Goal: Task Accomplishment & Management: Use online tool/utility

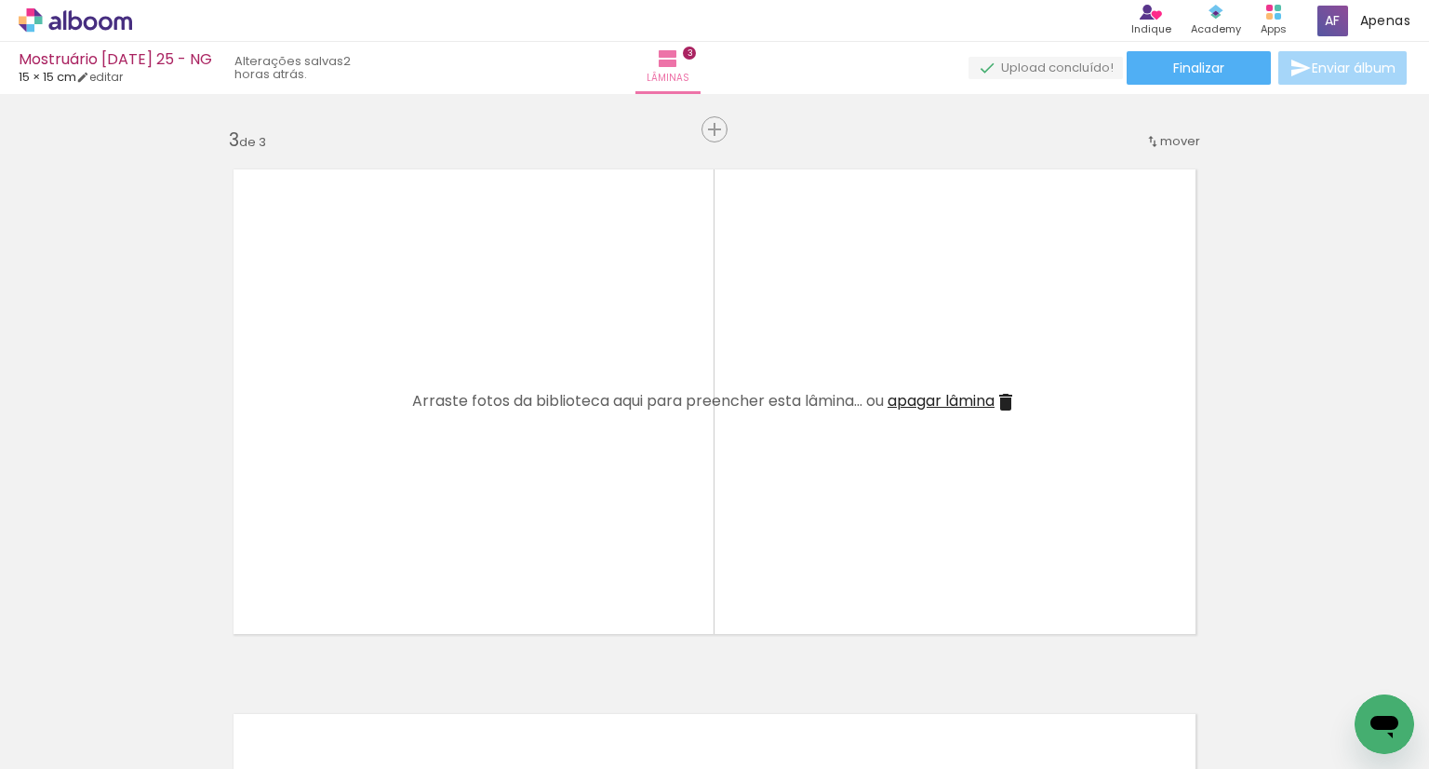
scroll to position [1116, 0]
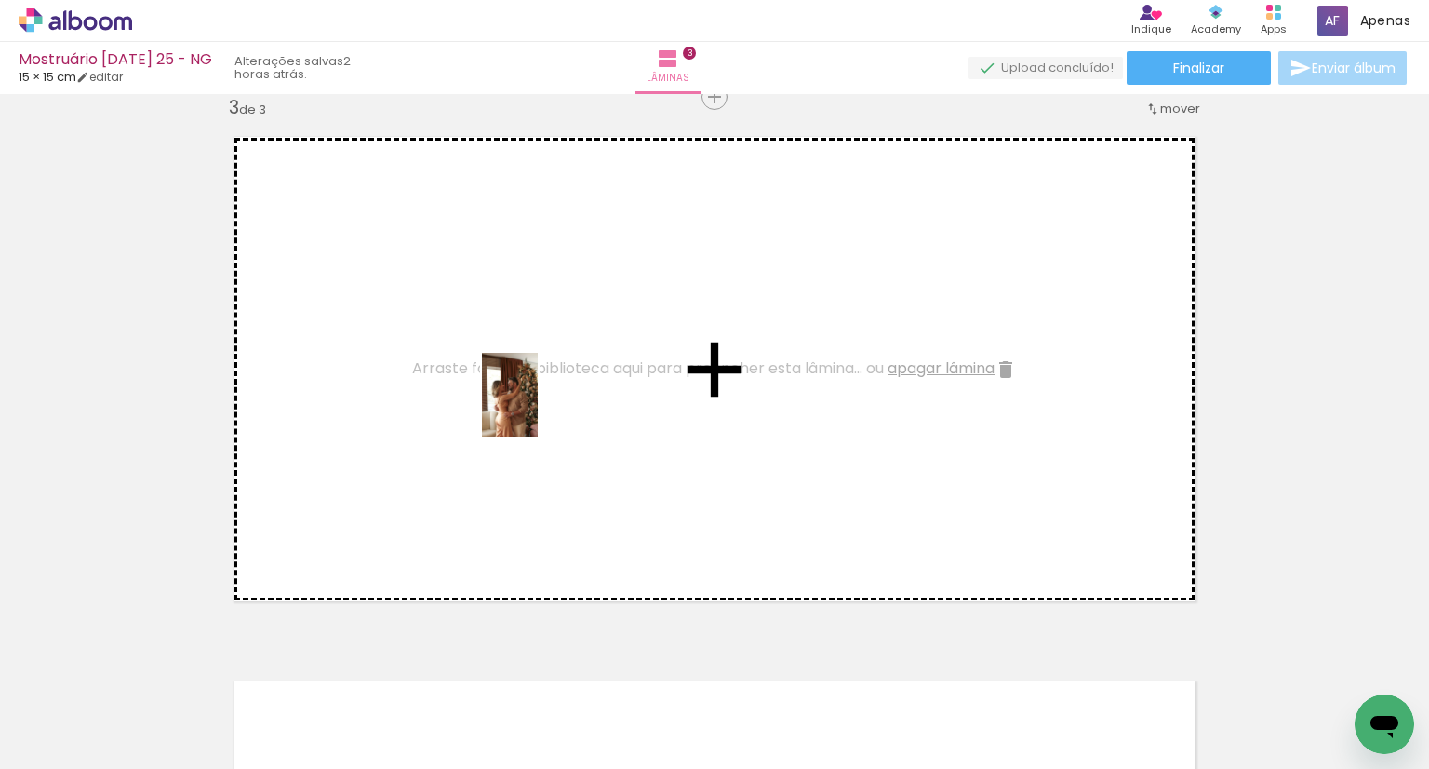
drag, startPoint x: 824, startPoint y: 717, endPoint x: 538, endPoint y: 408, distance: 421.4
click at [538, 408] on quentale-workspace at bounding box center [714, 384] width 1429 height 769
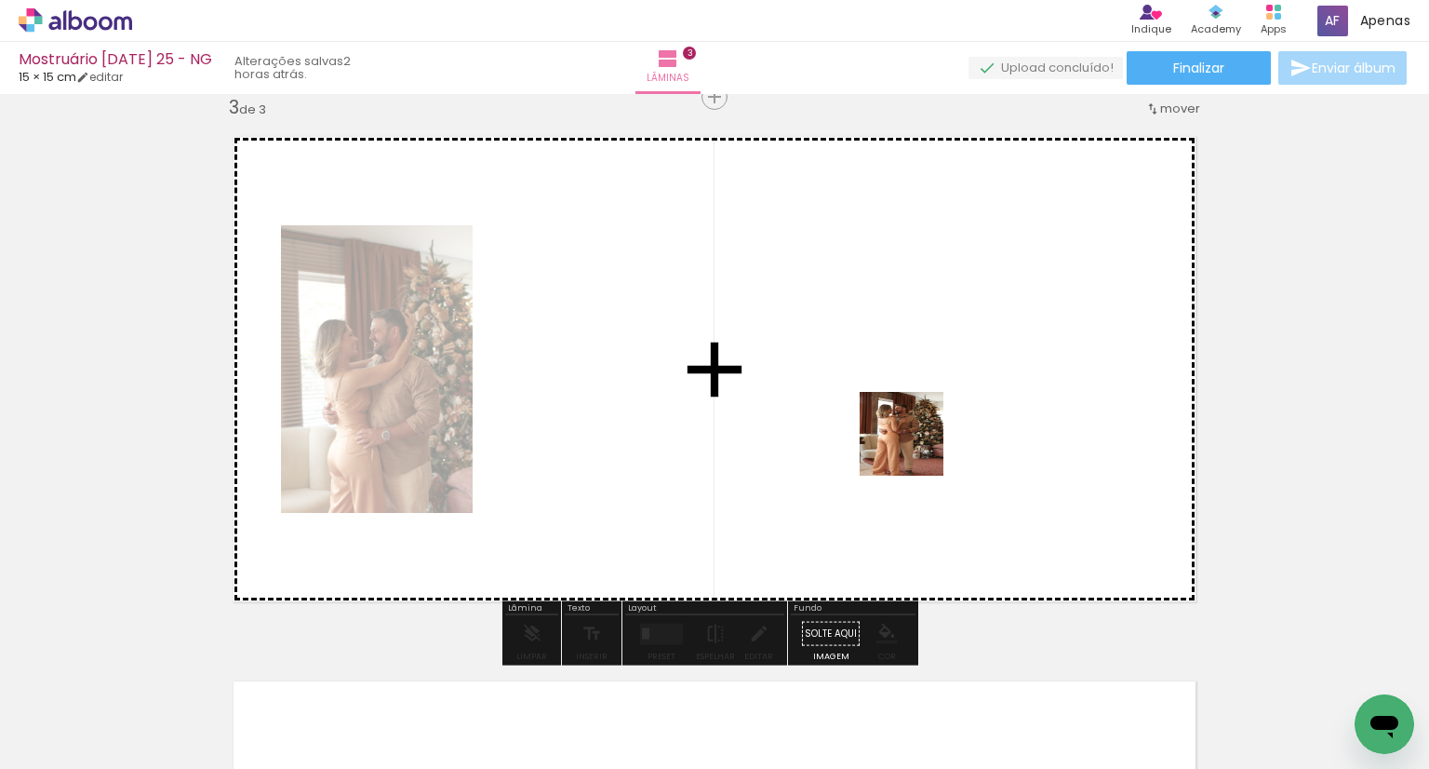
drag, startPoint x: 923, startPoint y: 675, endPoint x: 916, endPoint y: 427, distance: 248.5
click at [916, 427] on quentale-workspace at bounding box center [714, 384] width 1429 height 769
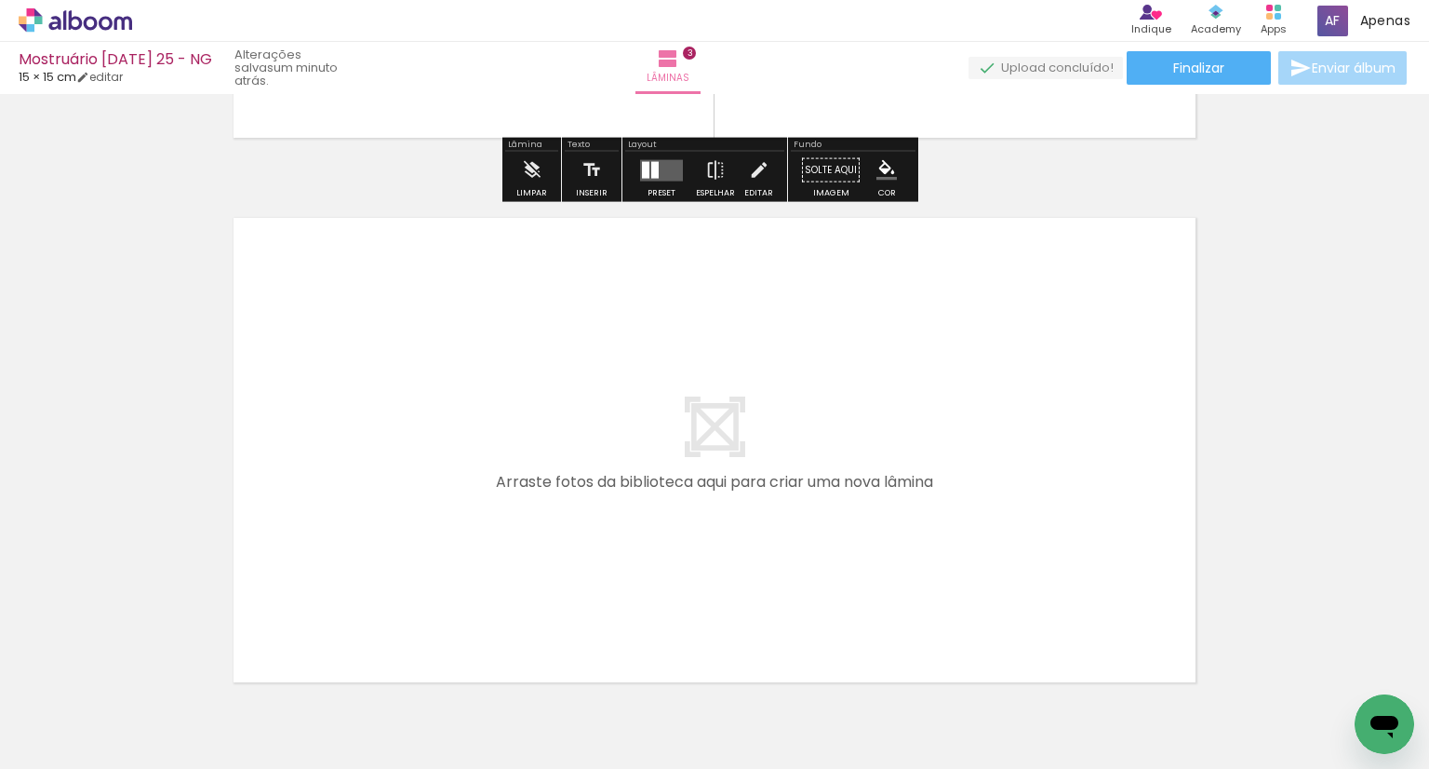
scroll to position [1582, 0]
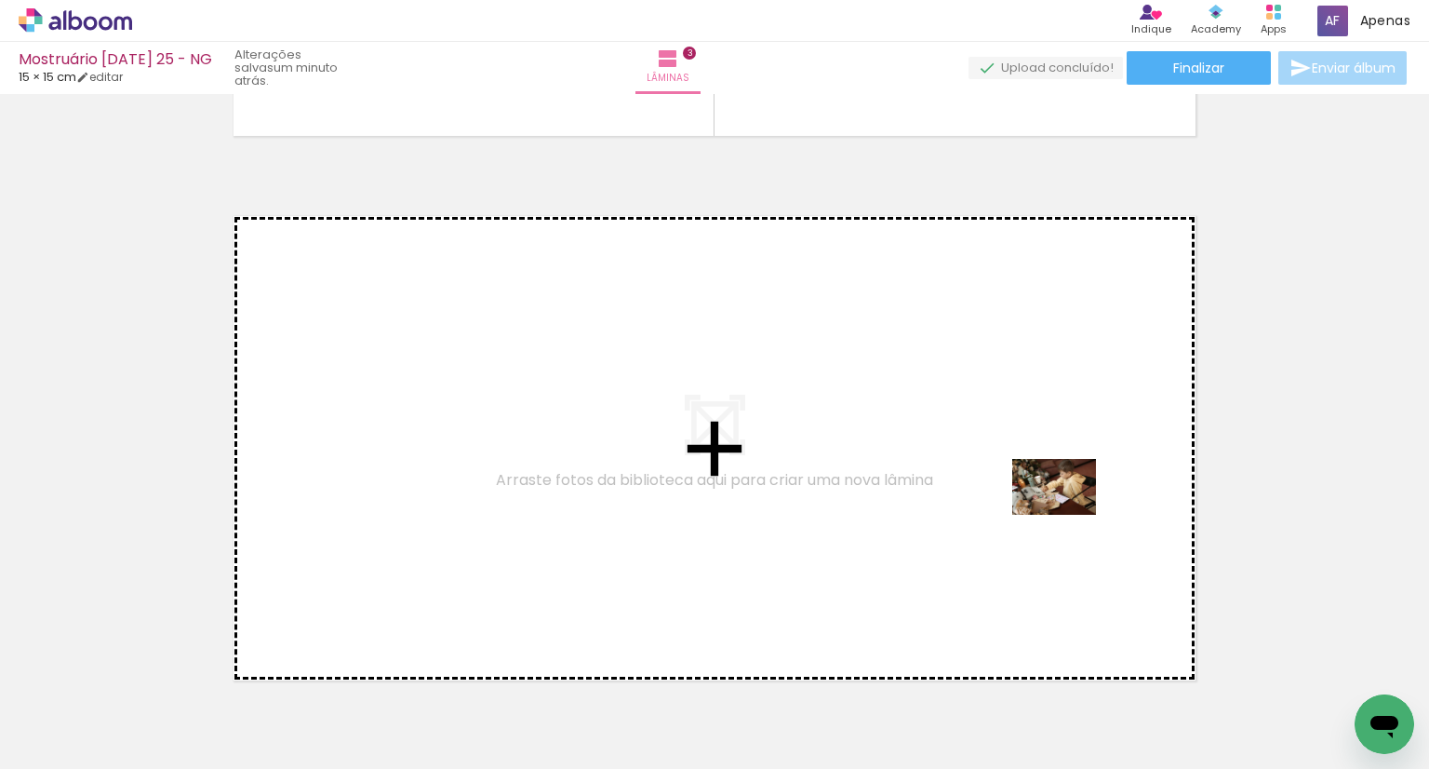
drag, startPoint x: 1228, startPoint y: 728, endPoint x: 1057, endPoint y: 503, distance: 282.1
click at [1057, 503] on quentale-workspace at bounding box center [714, 384] width 1429 height 769
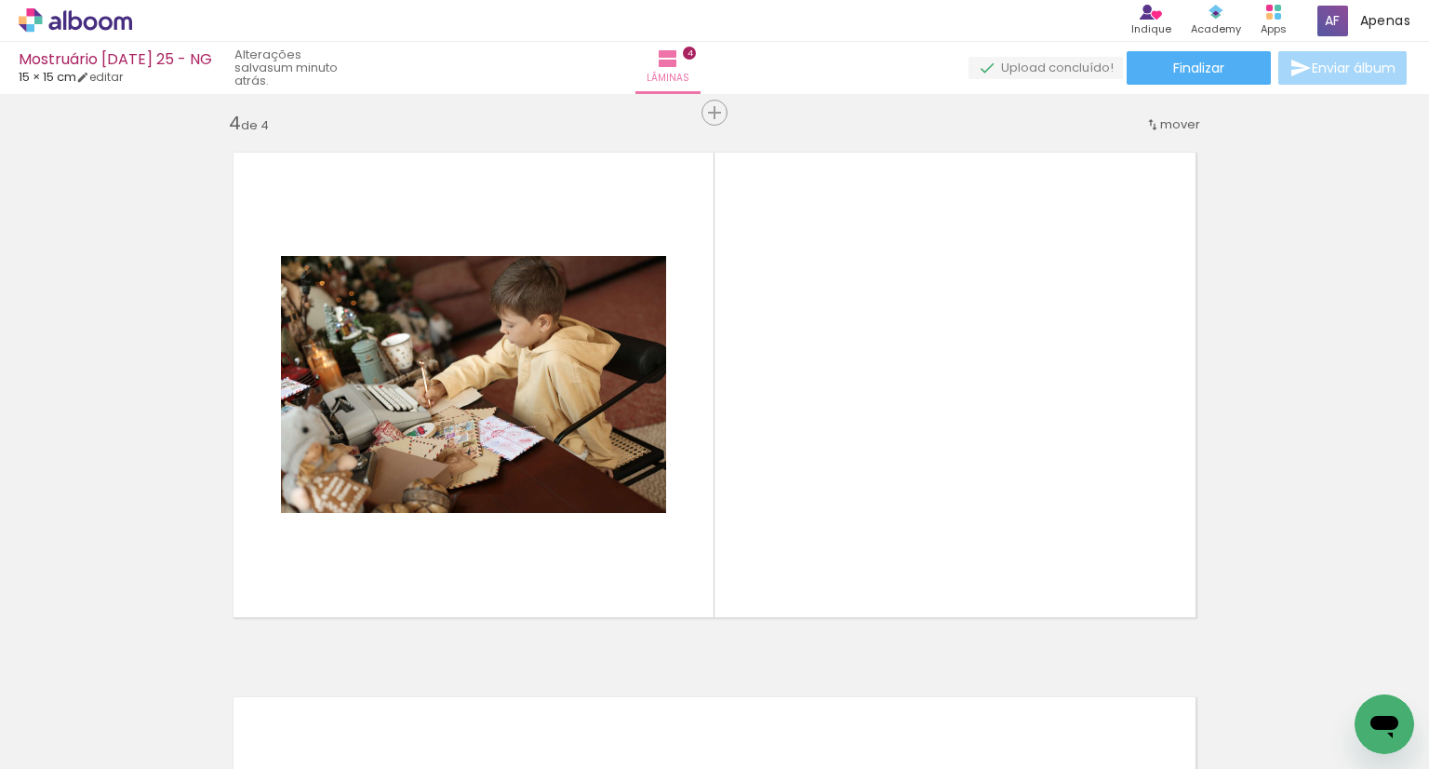
scroll to position [1656, 0]
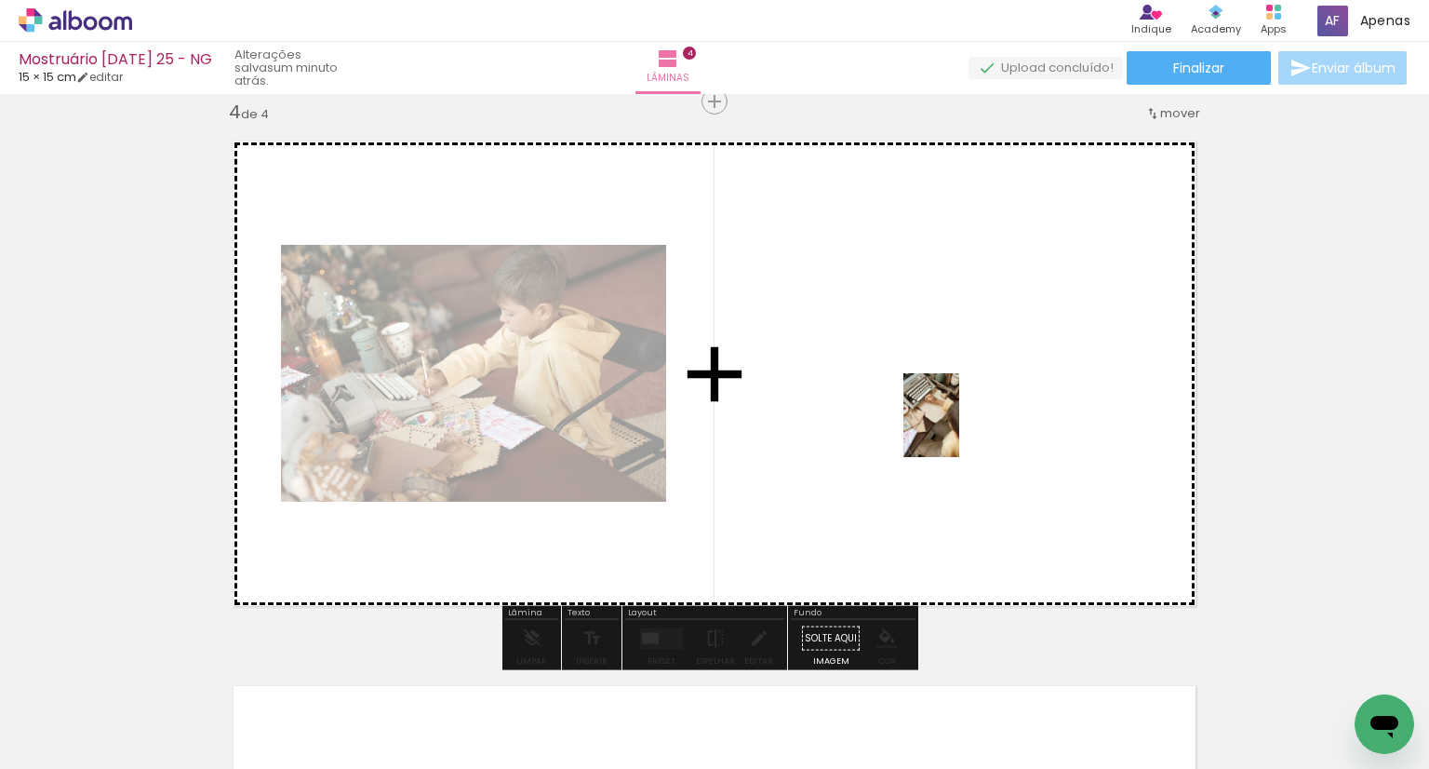
drag, startPoint x: 1026, startPoint y: 724, endPoint x: 959, endPoint y: 428, distance: 303.4
click at [959, 428] on quentale-workspace at bounding box center [714, 384] width 1429 height 769
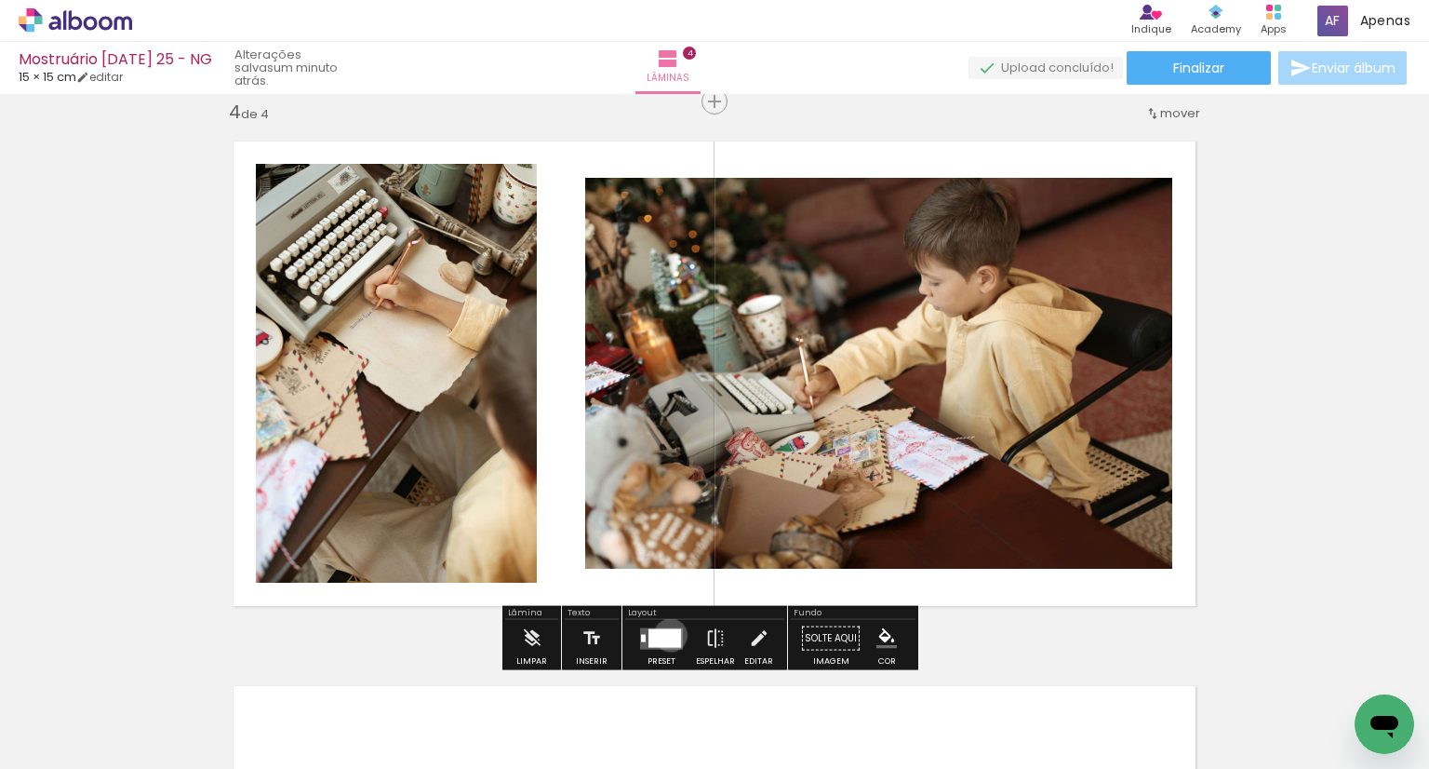
click at [666, 634] on div at bounding box center [664, 637] width 33 height 19
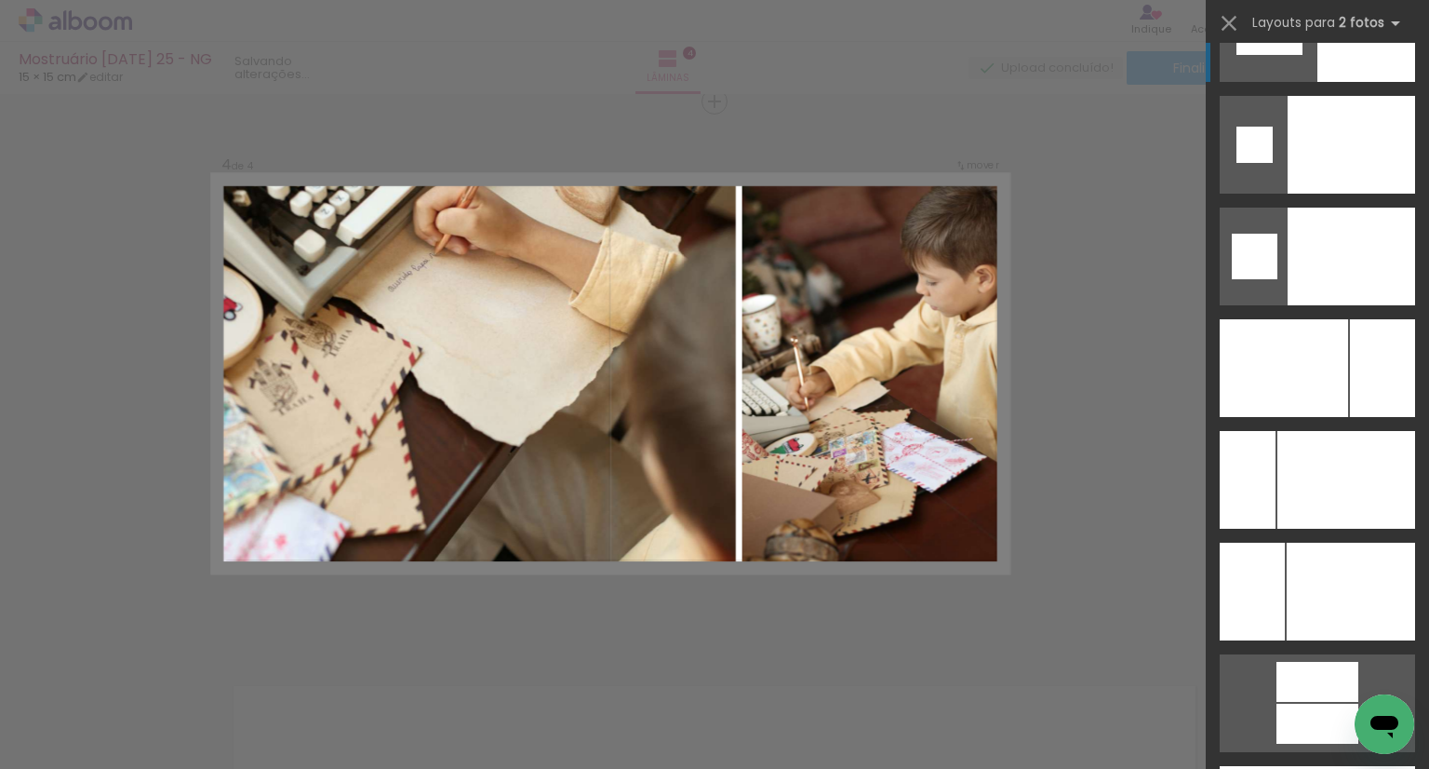
scroll to position [7908, 0]
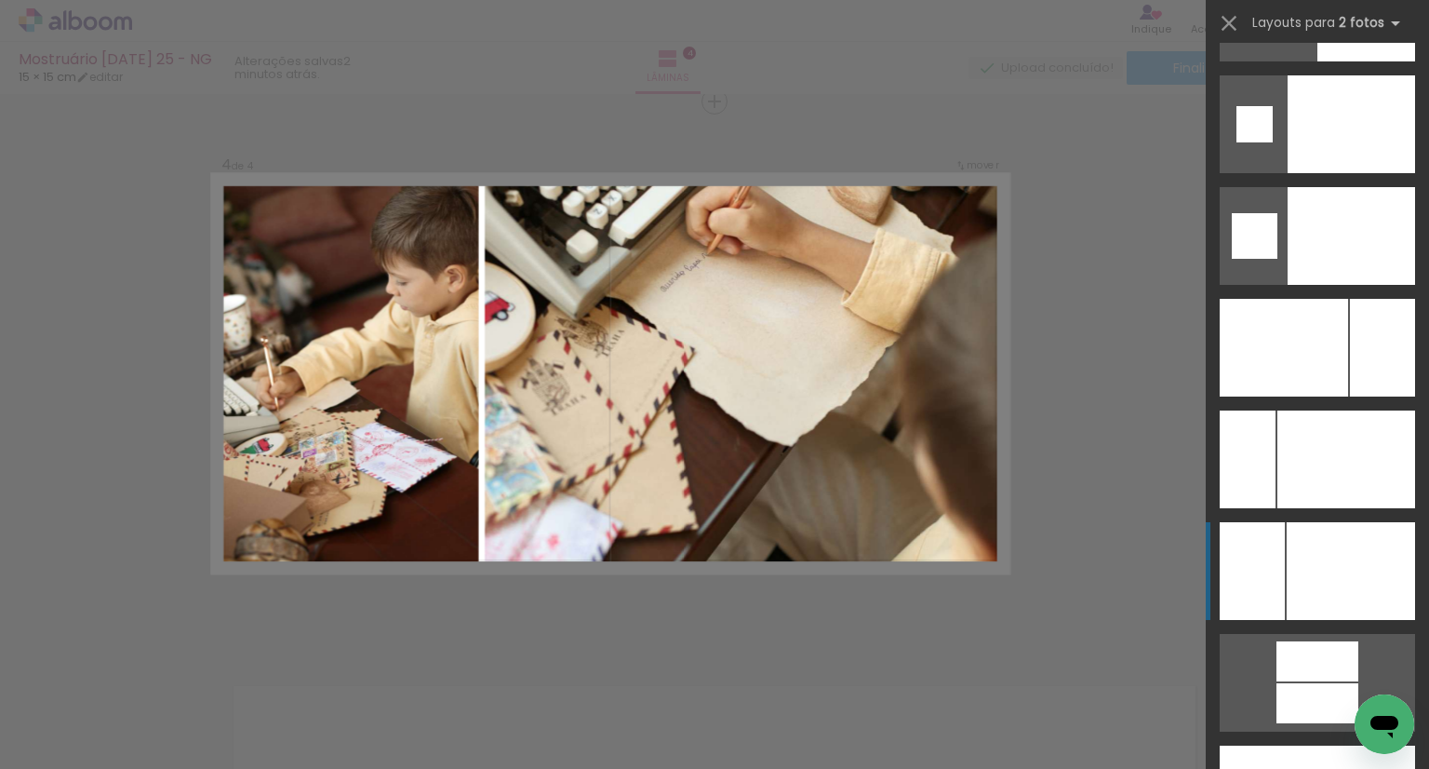
click at [1300, 593] on div at bounding box center [1351, 571] width 128 height 98
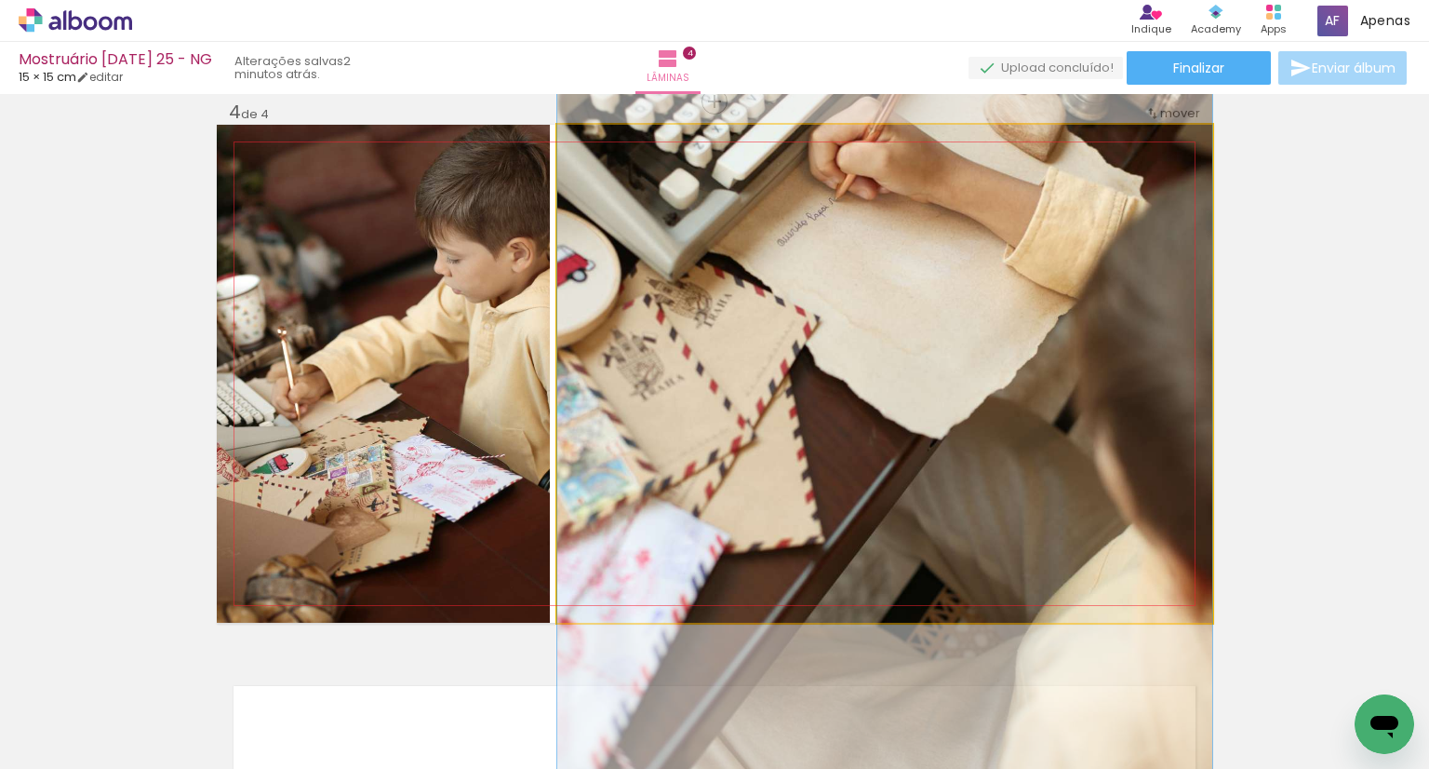
drag, startPoint x: 975, startPoint y: 363, endPoint x: 918, endPoint y: 337, distance: 62.4
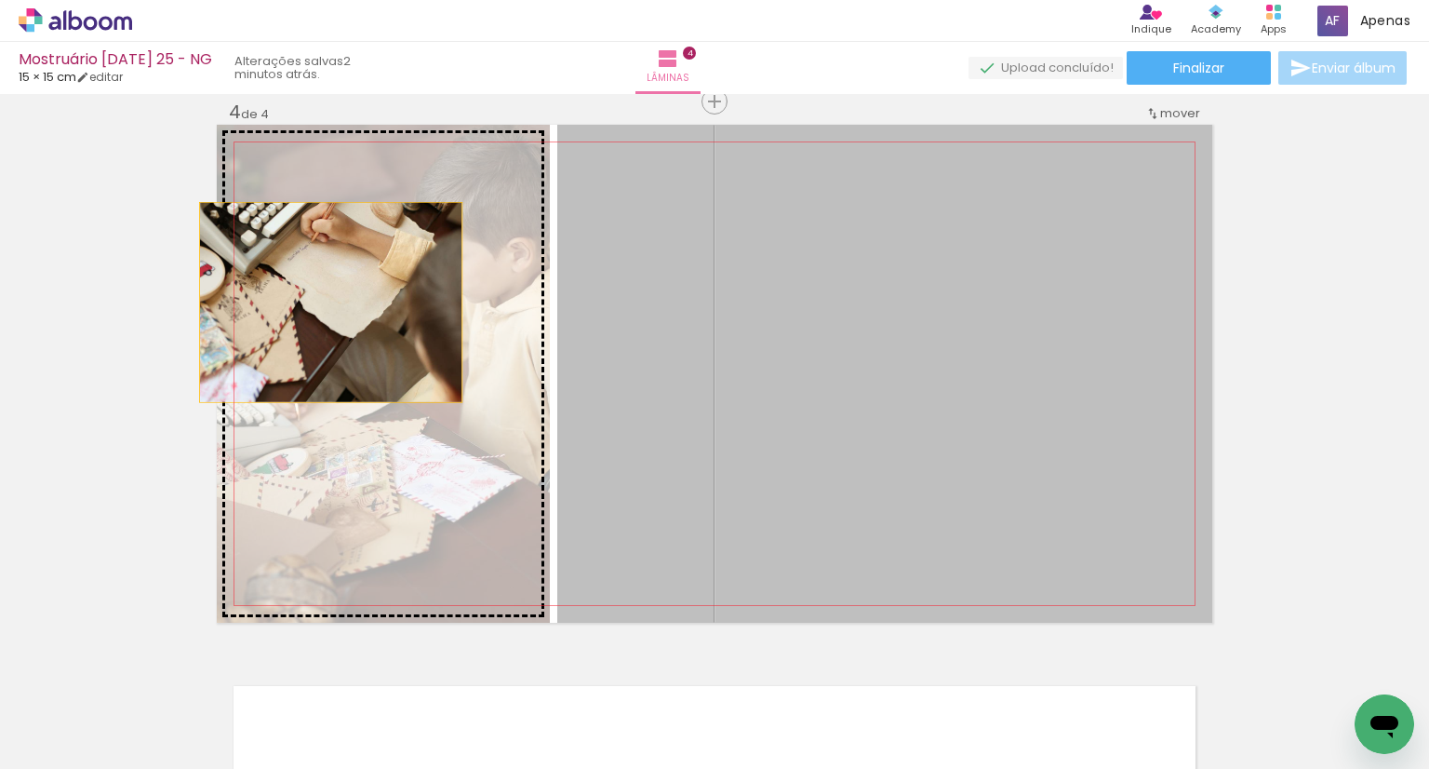
drag, startPoint x: 746, startPoint y: 277, endPoint x: 324, endPoint y: 301, distance: 423.1
click at [0, 0] on slot at bounding box center [0, 0] width 0 height 0
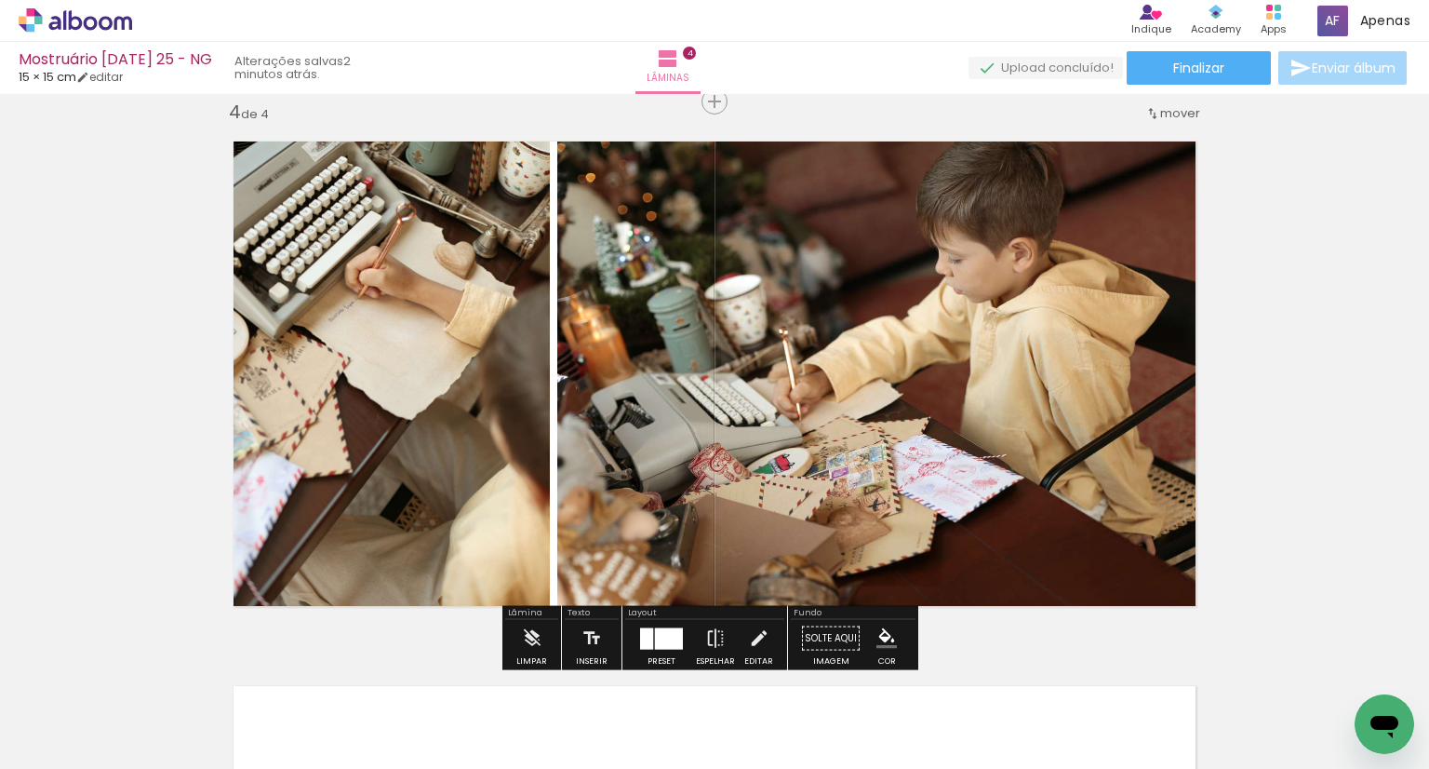
click at [1055, 418] on quentale-photo at bounding box center [884, 374] width 655 height 498
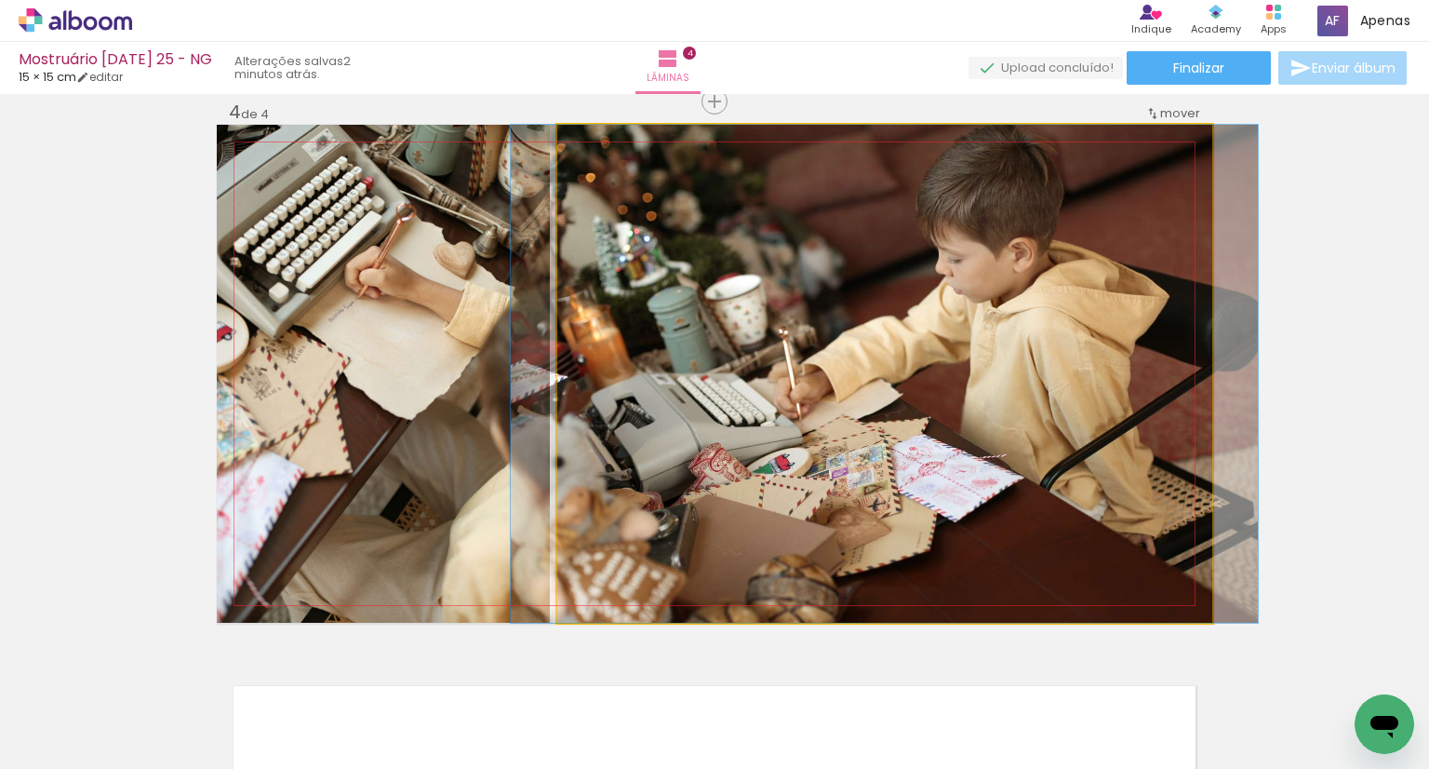
drag, startPoint x: 876, startPoint y: 336, endPoint x: 878, endPoint y: 363, distance: 27.1
drag, startPoint x: 930, startPoint y: 377, endPoint x: 929, endPoint y: 414, distance: 37.2
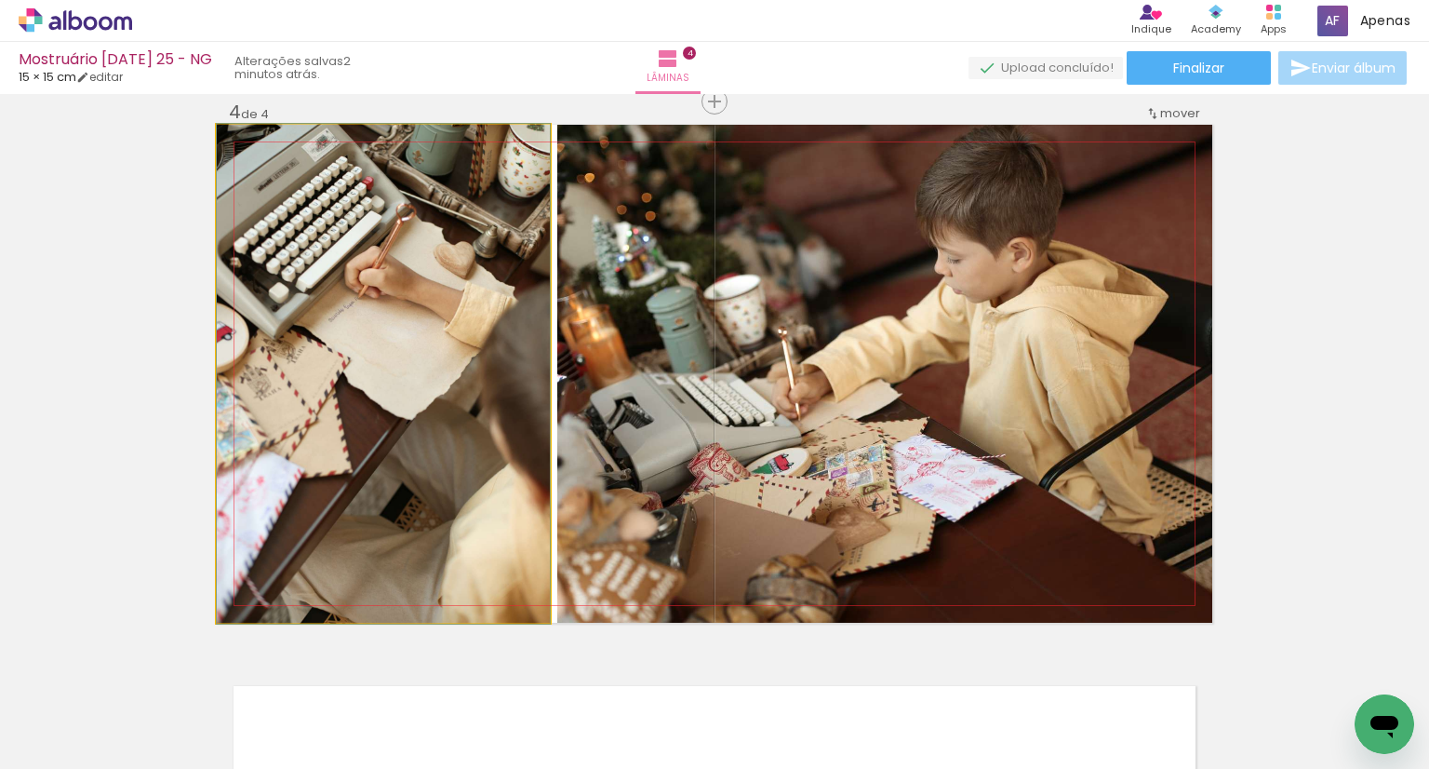
click at [391, 409] on quentale-photo at bounding box center [383, 374] width 333 height 498
drag, startPoint x: 397, startPoint y: 358, endPoint x: 484, endPoint y: 443, distance: 121.1
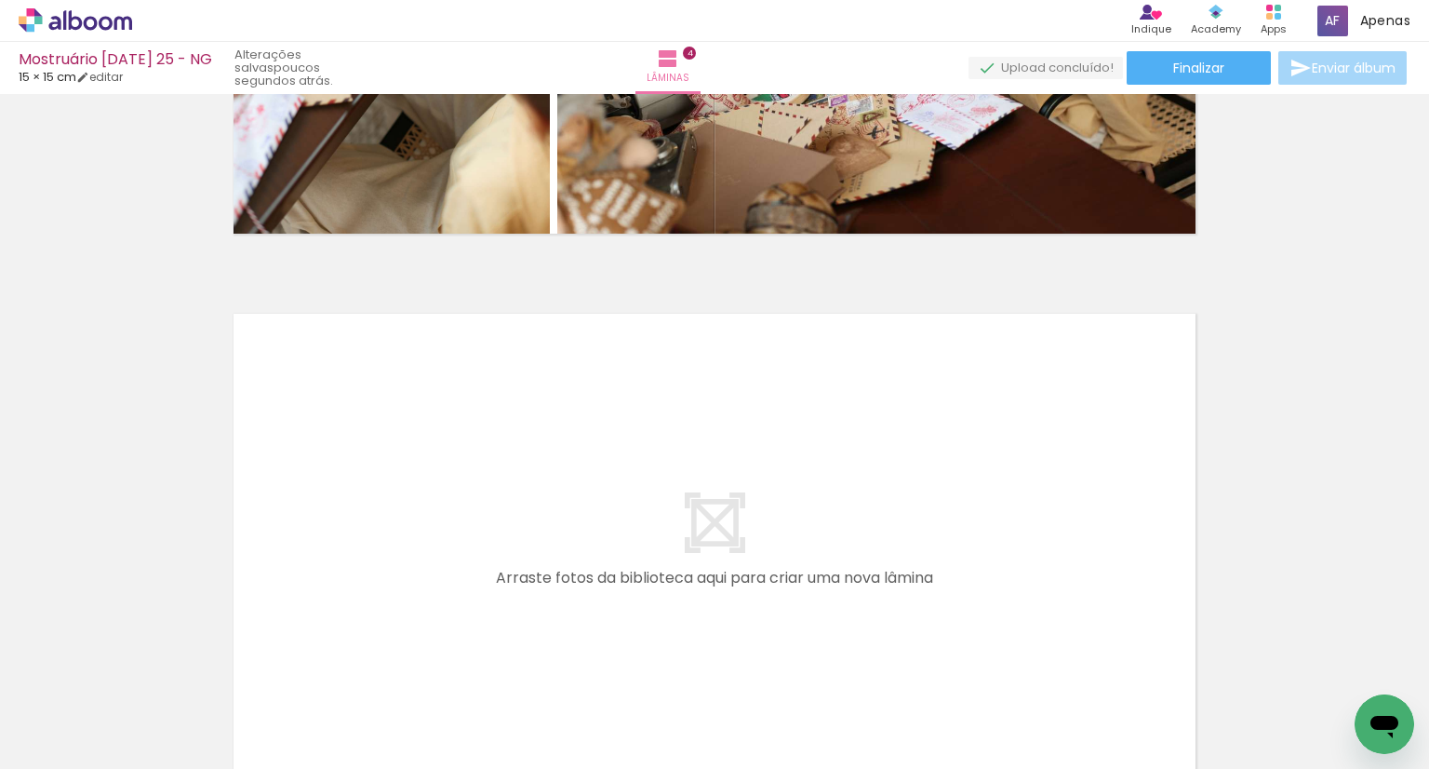
scroll to position [0, 376]
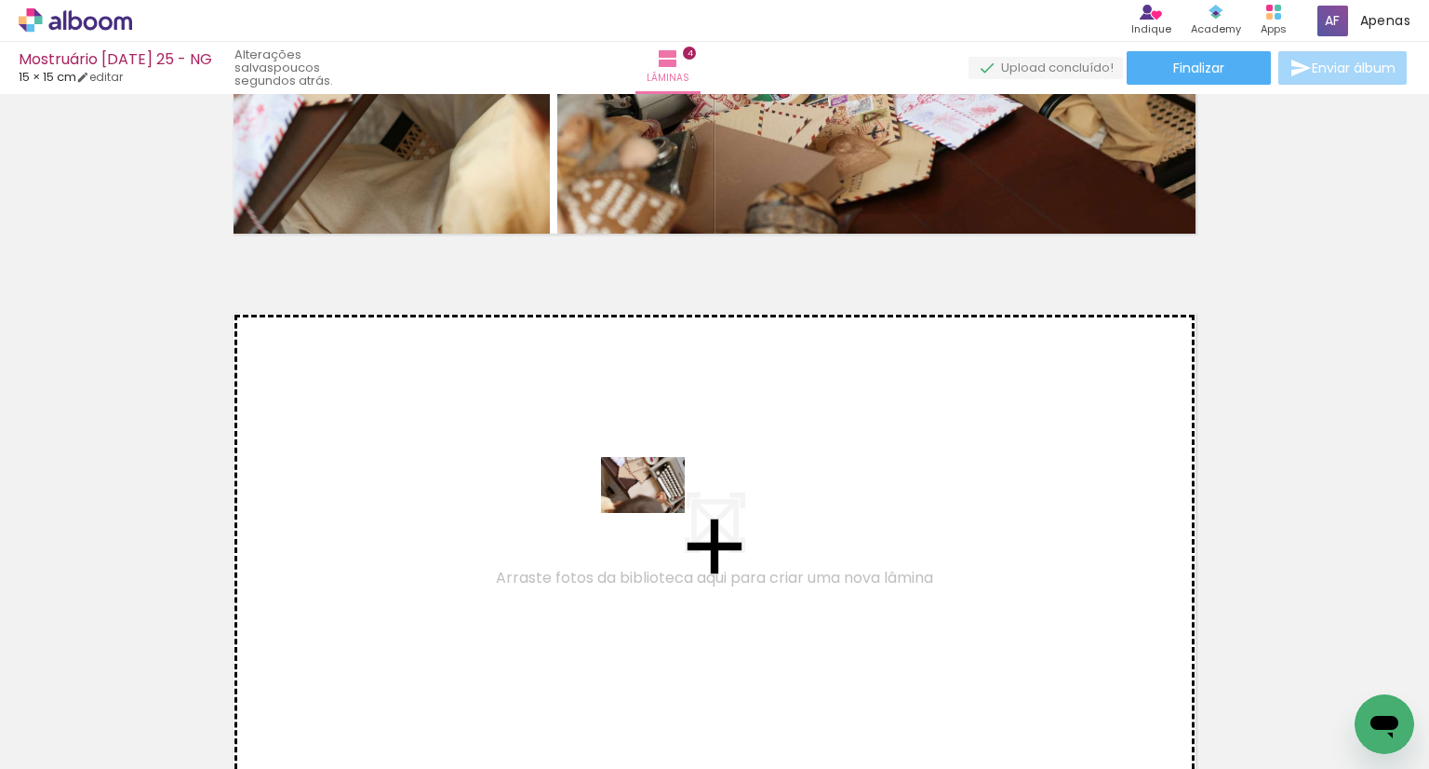
drag, startPoint x: 782, startPoint y: 718, endPoint x: 655, endPoint y: 512, distance: 242.7
click at [655, 512] on quentale-workspace at bounding box center [714, 384] width 1429 height 769
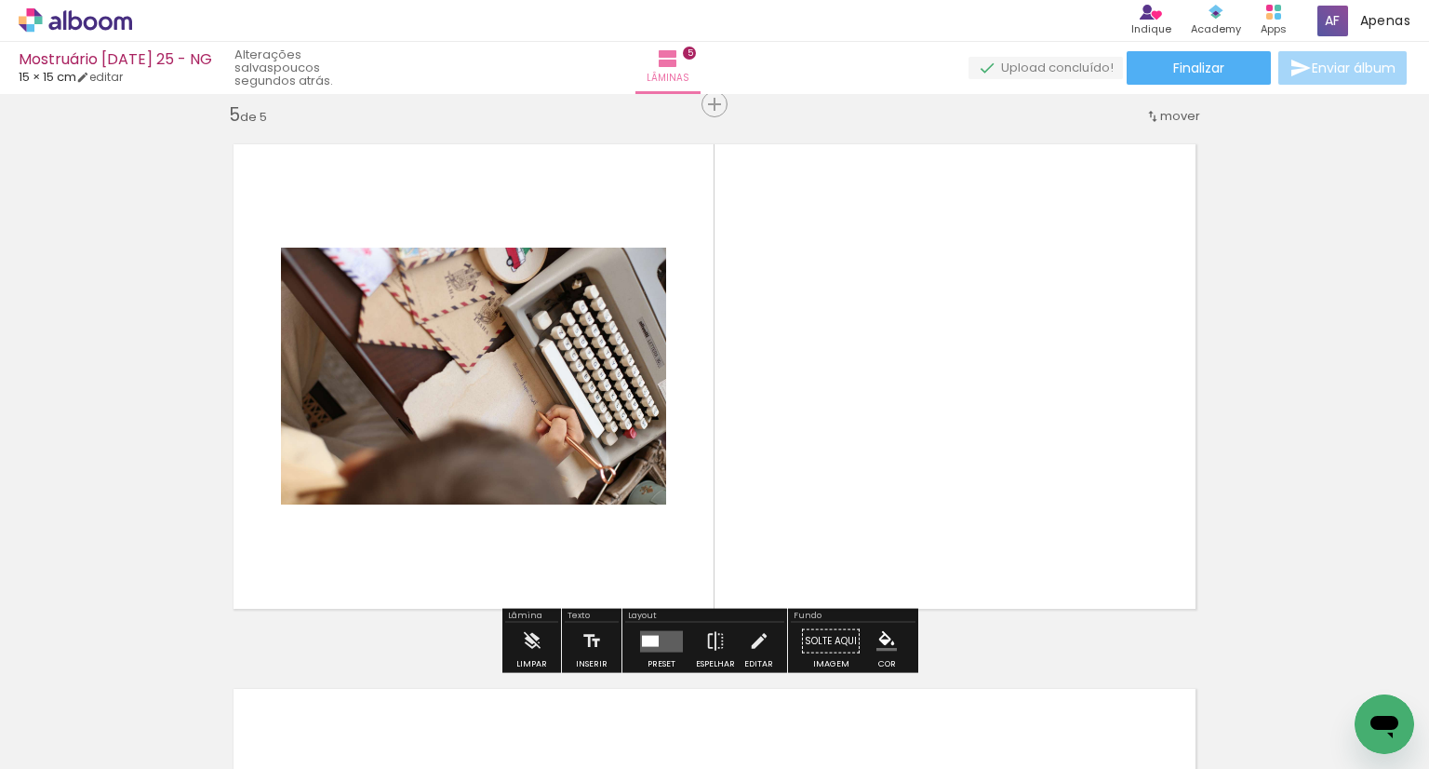
scroll to position [2200, 0]
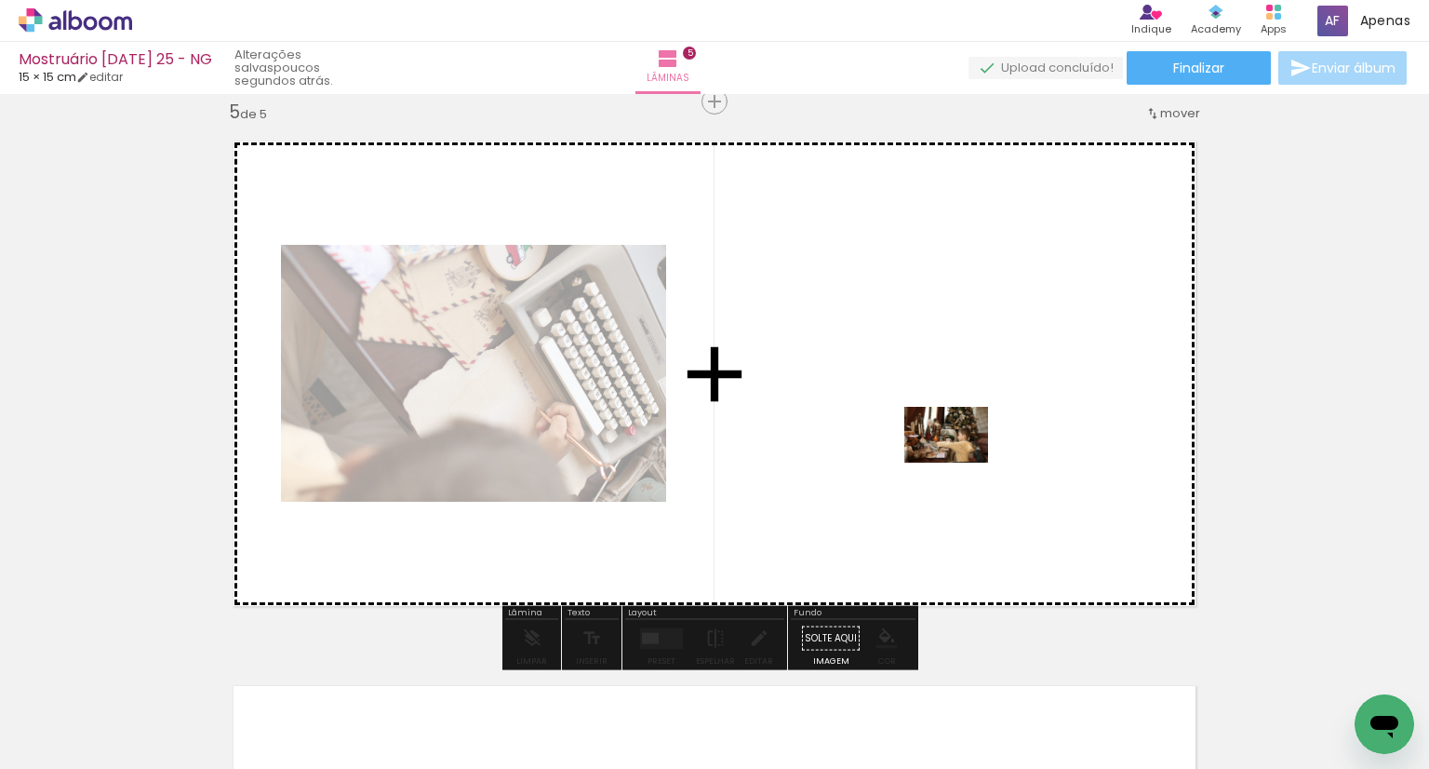
drag, startPoint x: 1052, startPoint y: 718, endPoint x: 960, endPoint y: 462, distance: 271.9
click at [960, 462] on quentale-workspace at bounding box center [714, 384] width 1429 height 769
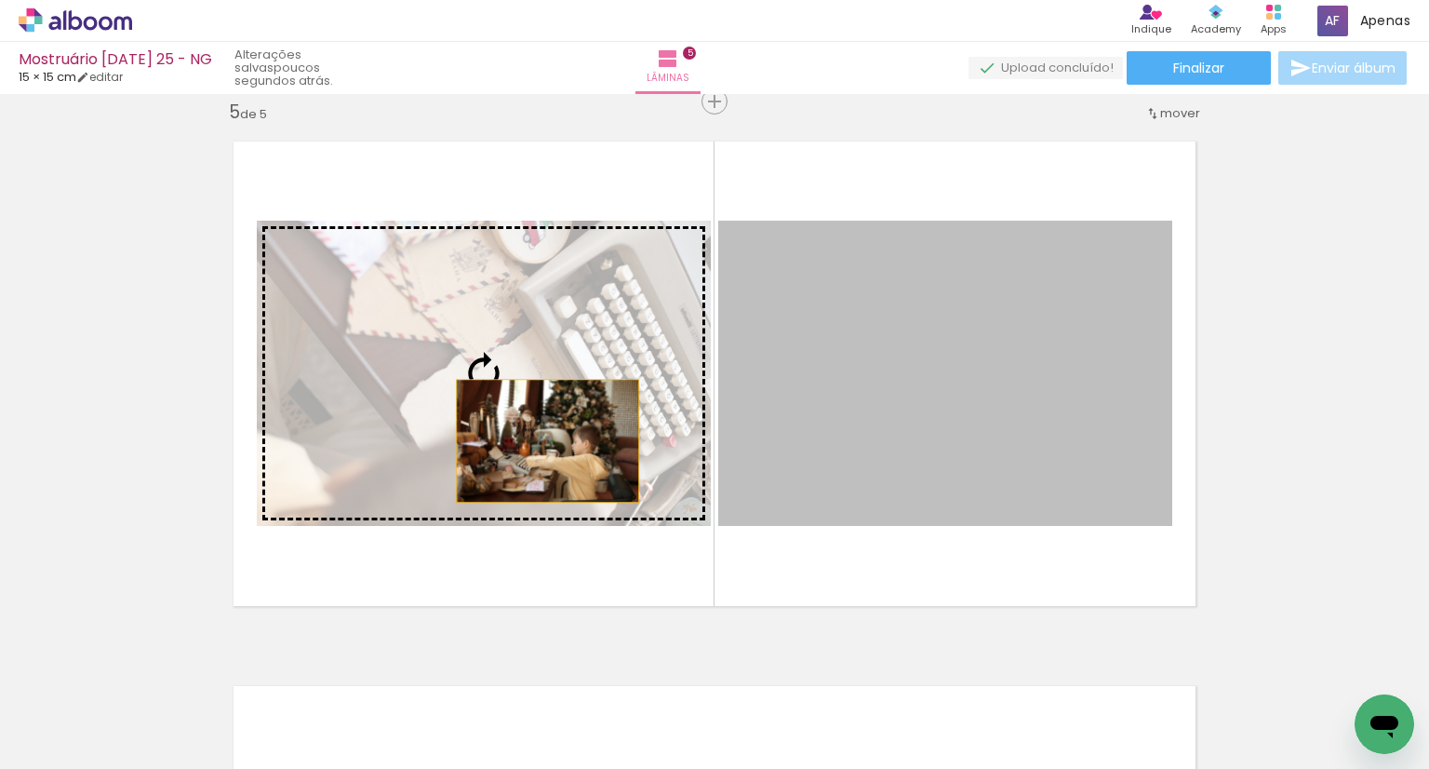
drag, startPoint x: 876, startPoint y: 449, endPoint x: 541, endPoint y: 439, distance: 335.1
click at [0, 0] on slot at bounding box center [0, 0] width 0 height 0
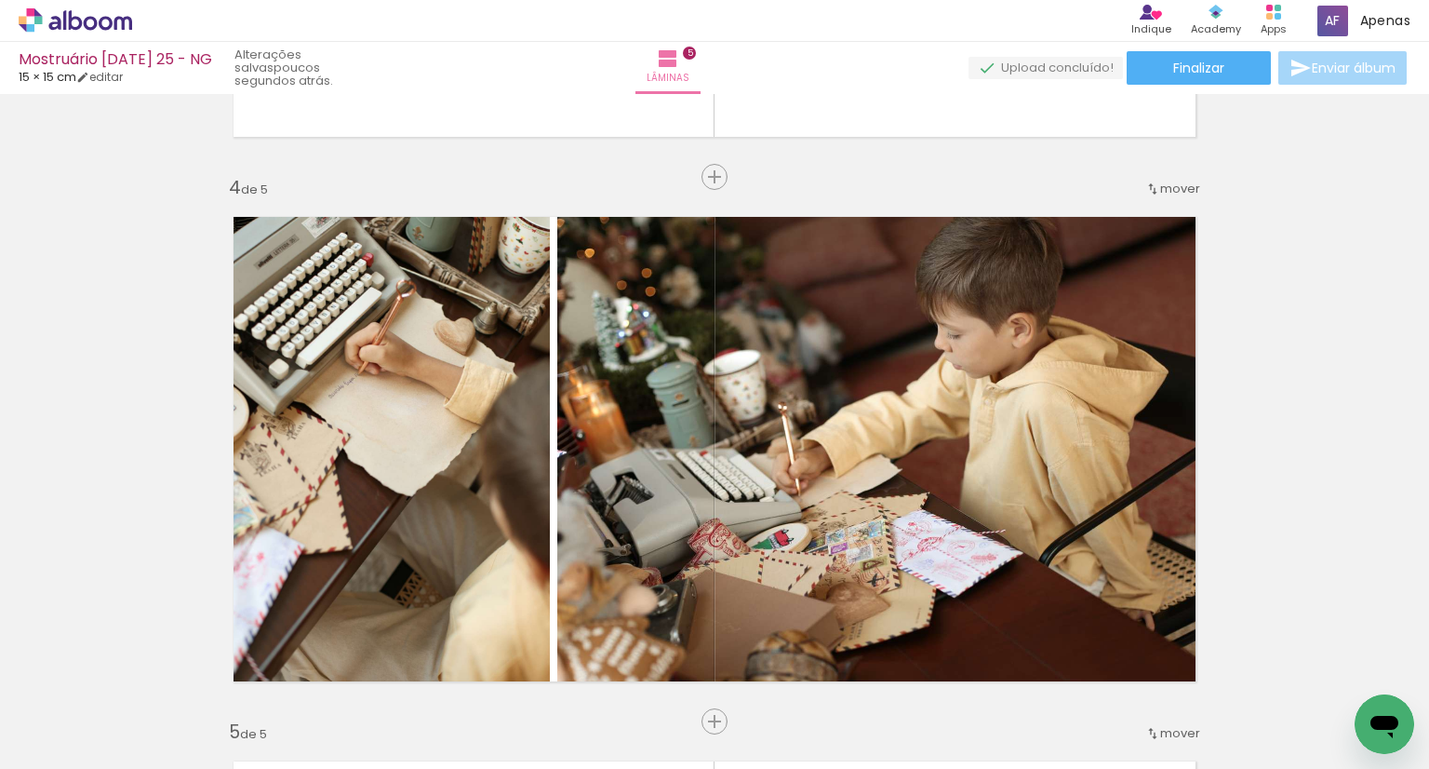
scroll to position [1549, 0]
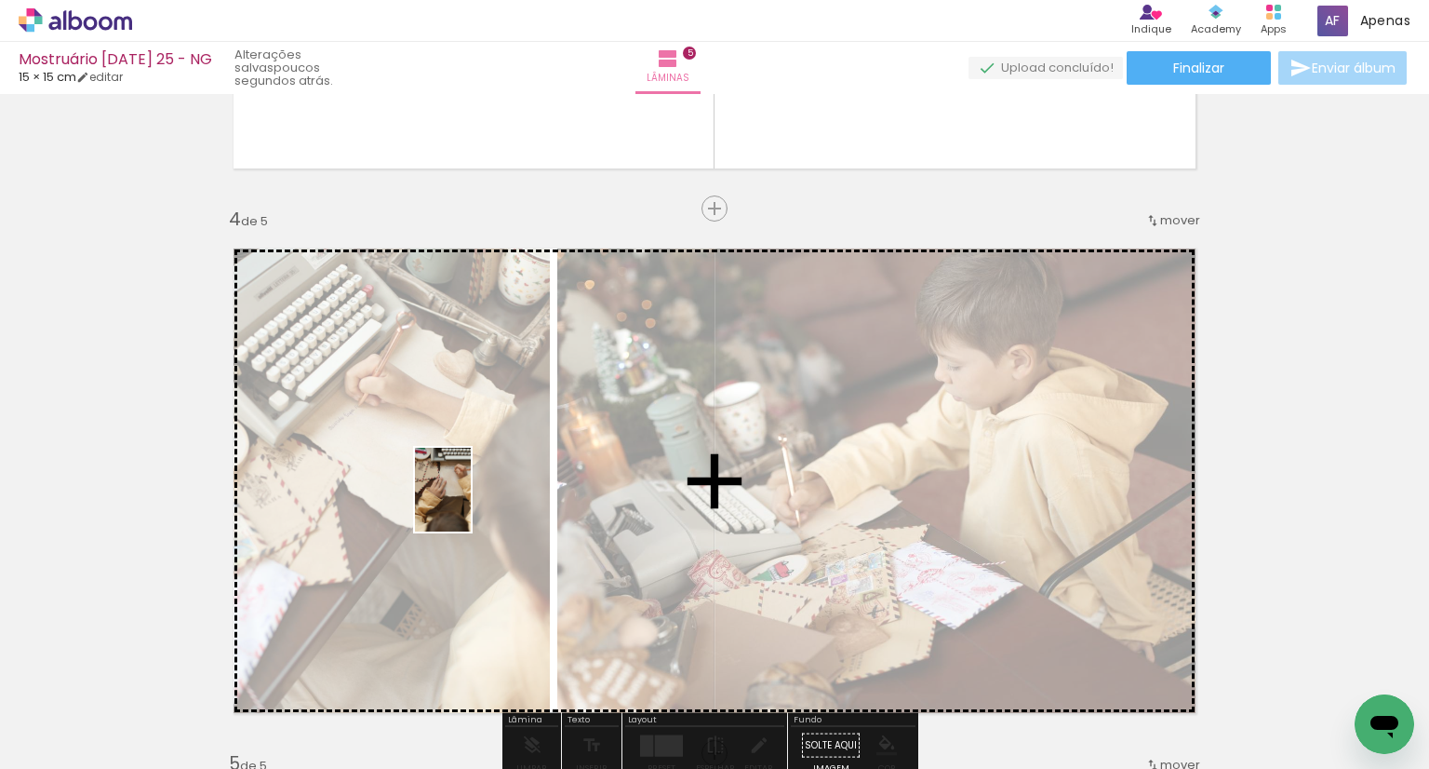
drag, startPoint x: 980, startPoint y: 722, endPoint x: 471, endPoint y: 503, distance: 553.9
click at [471, 503] on quentale-workspace at bounding box center [714, 384] width 1429 height 769
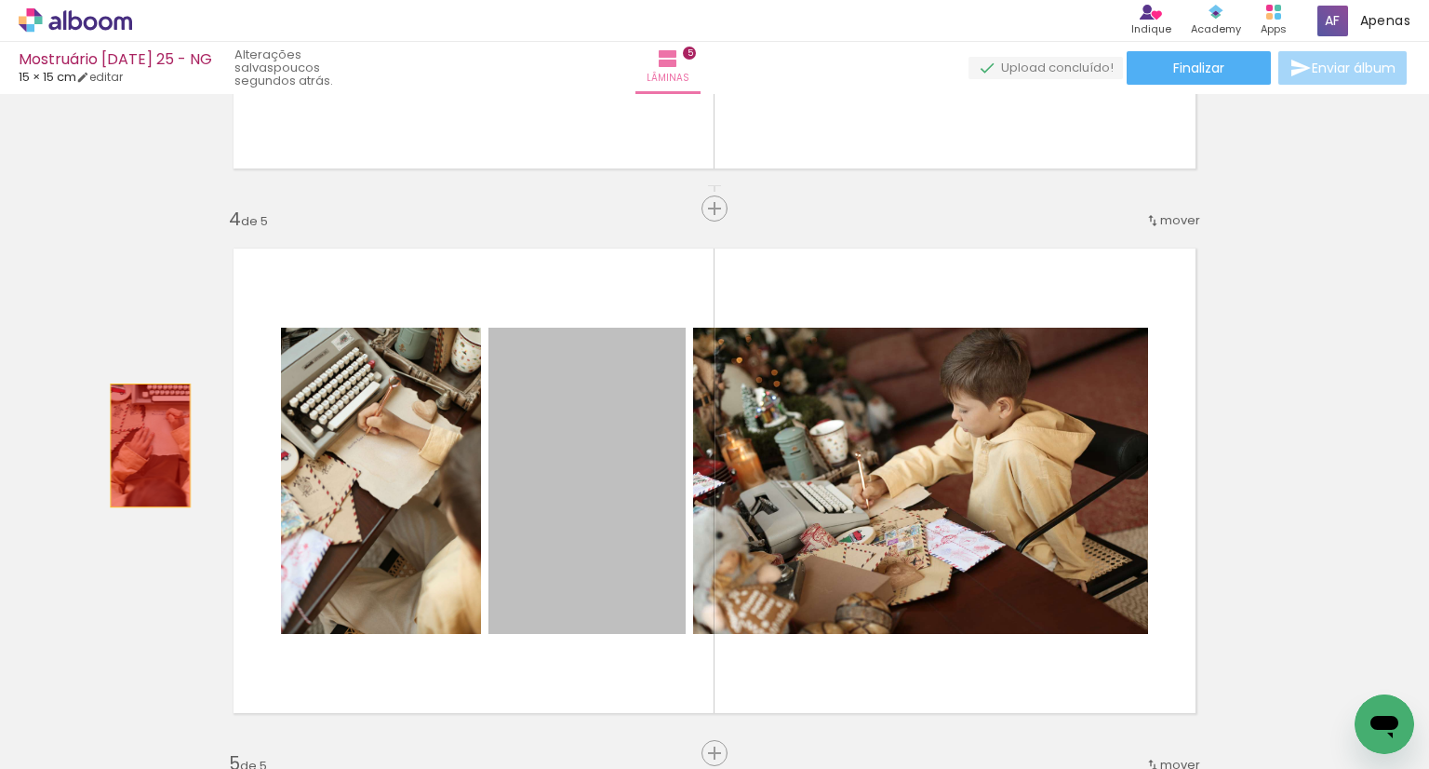
drag, startPoint x: 539, startPoint y: 515, endPoint x: 87, endPoint y: 434, distance: 458.5
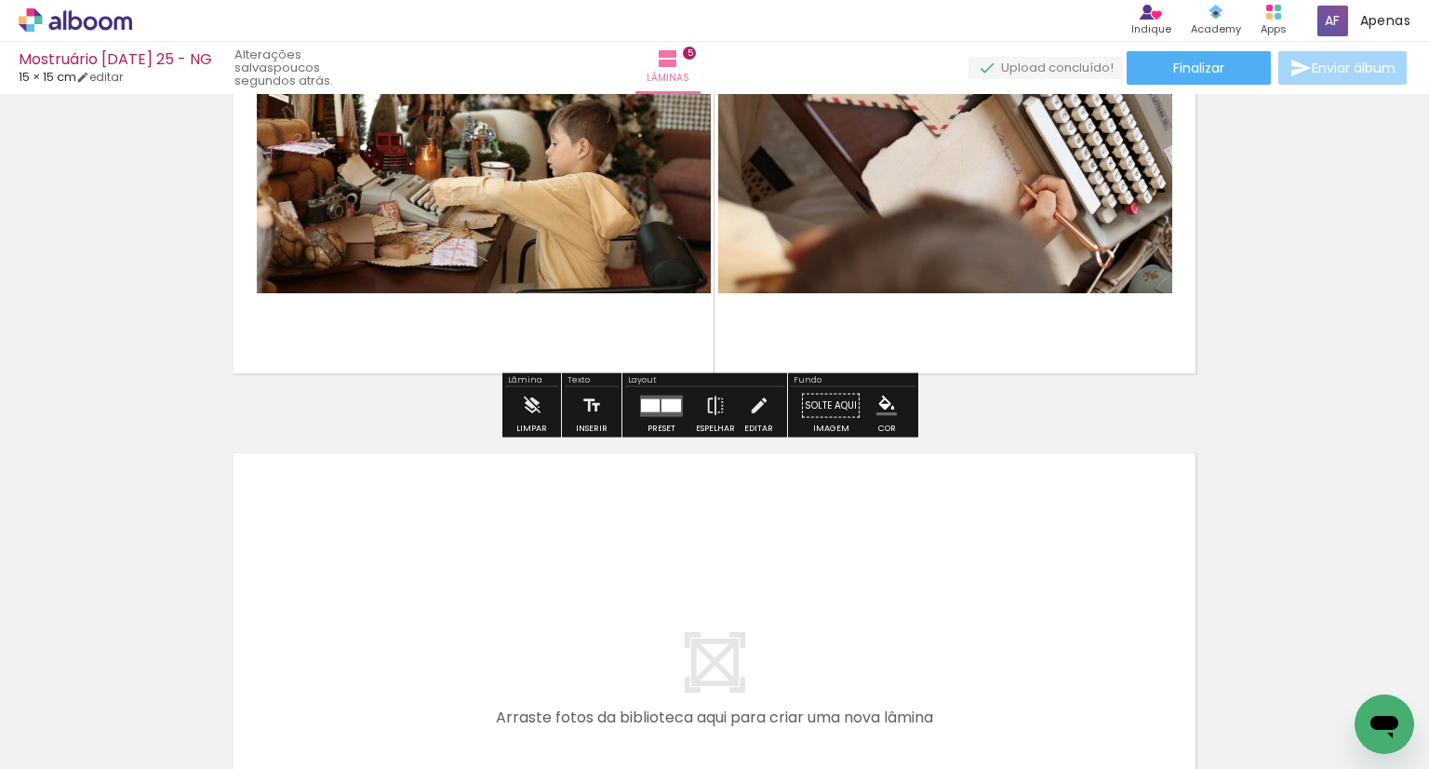
scroll to position [2573, 0]
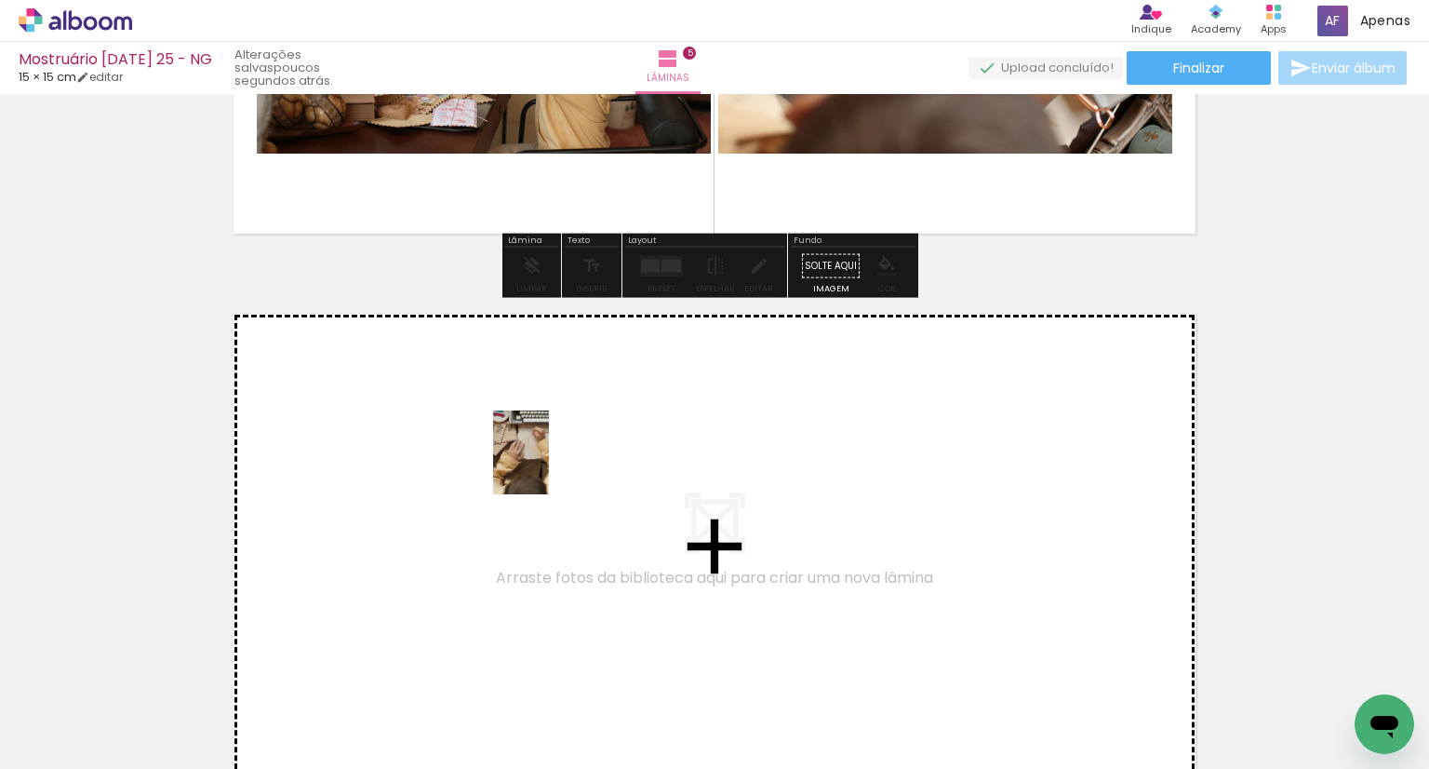
drag, startPoint x: 938, startPoint y: 667, endPoint x: 539, endPoint y: 461, distance: 449.4
click at [539, 461] on quentale-workspace at bounding box center [714, 384] width 1429 height 769
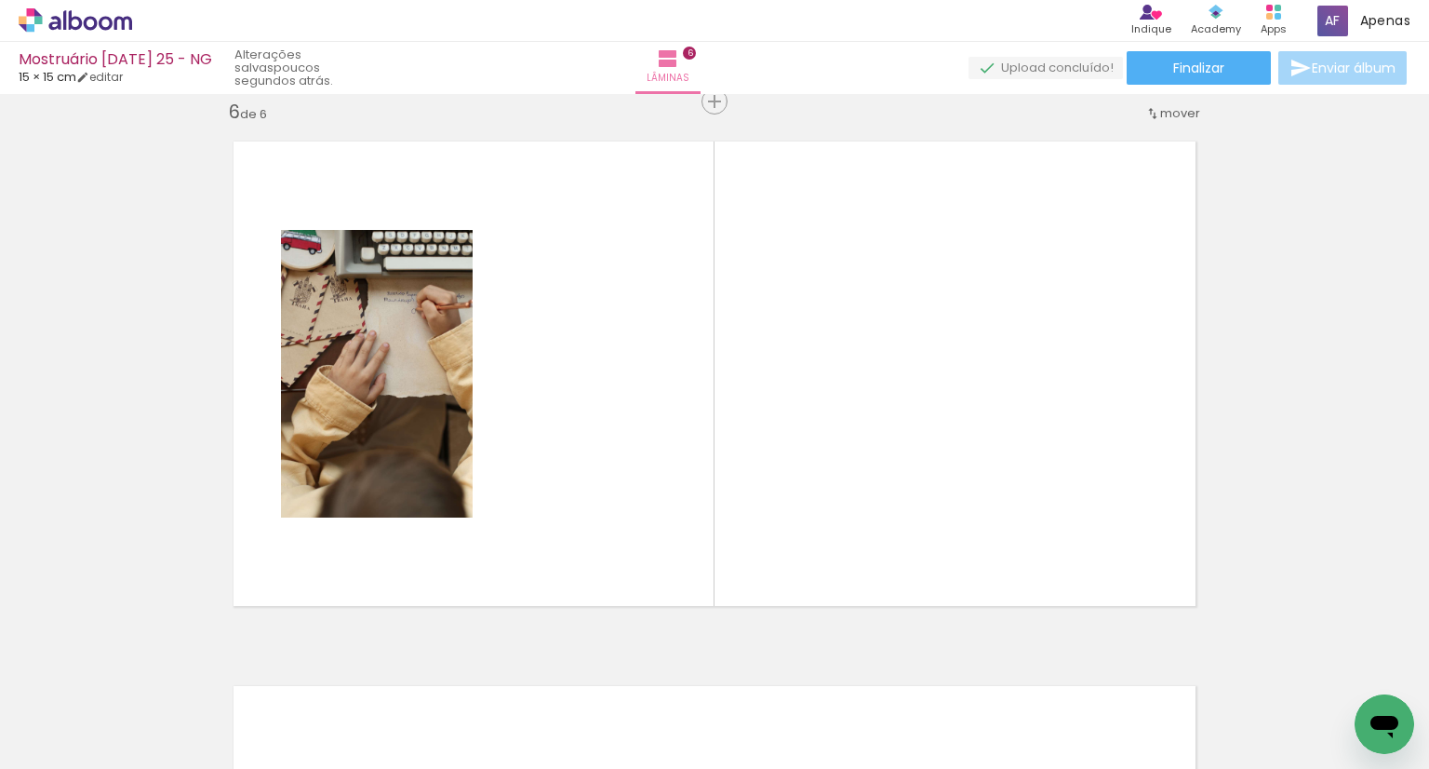
scroll to position [0, 744]
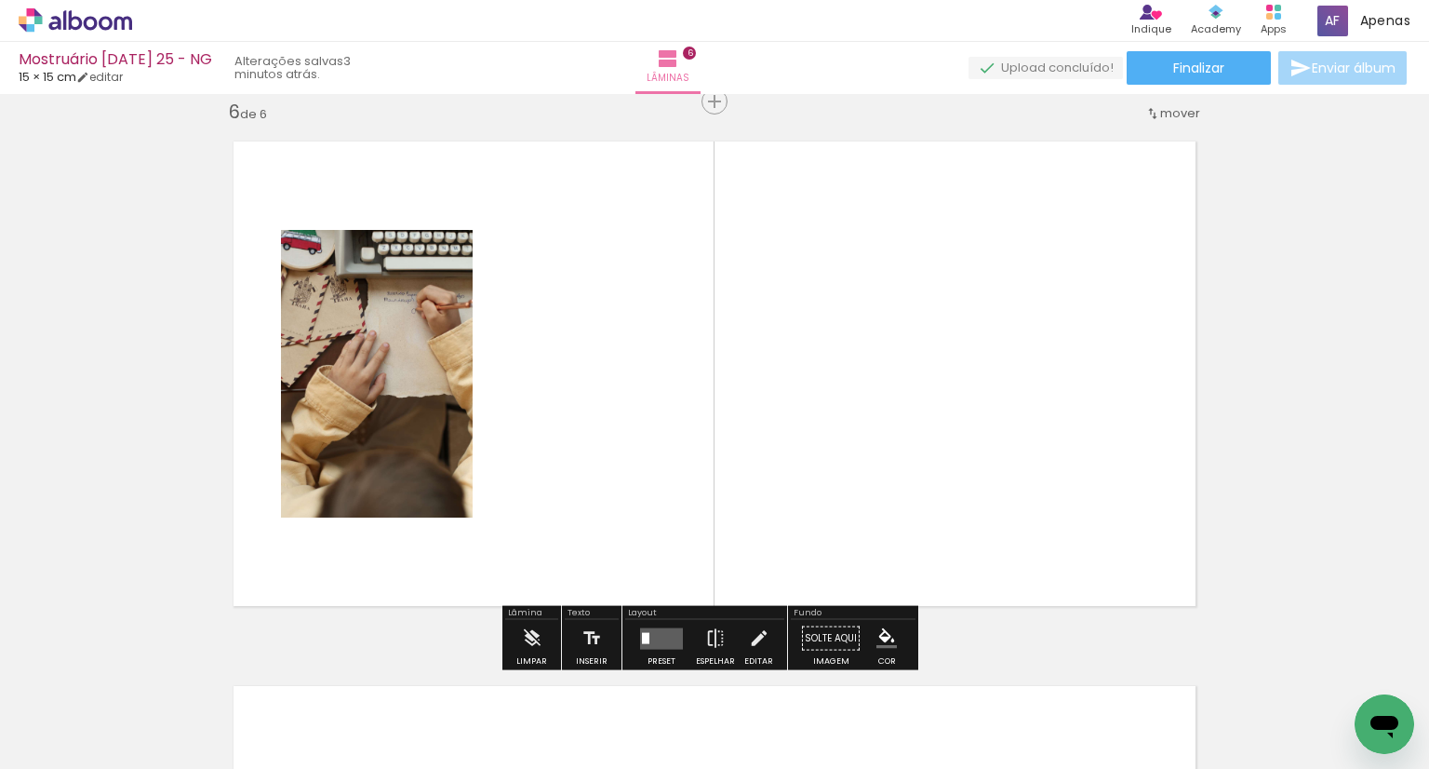
click at [86, 738] on span "Adicionar Fotos" at bounding box center [66, 743] width 56 height 20
click at [0, 0] on input "file" at bounding box center [0, 0] width 0 height 0
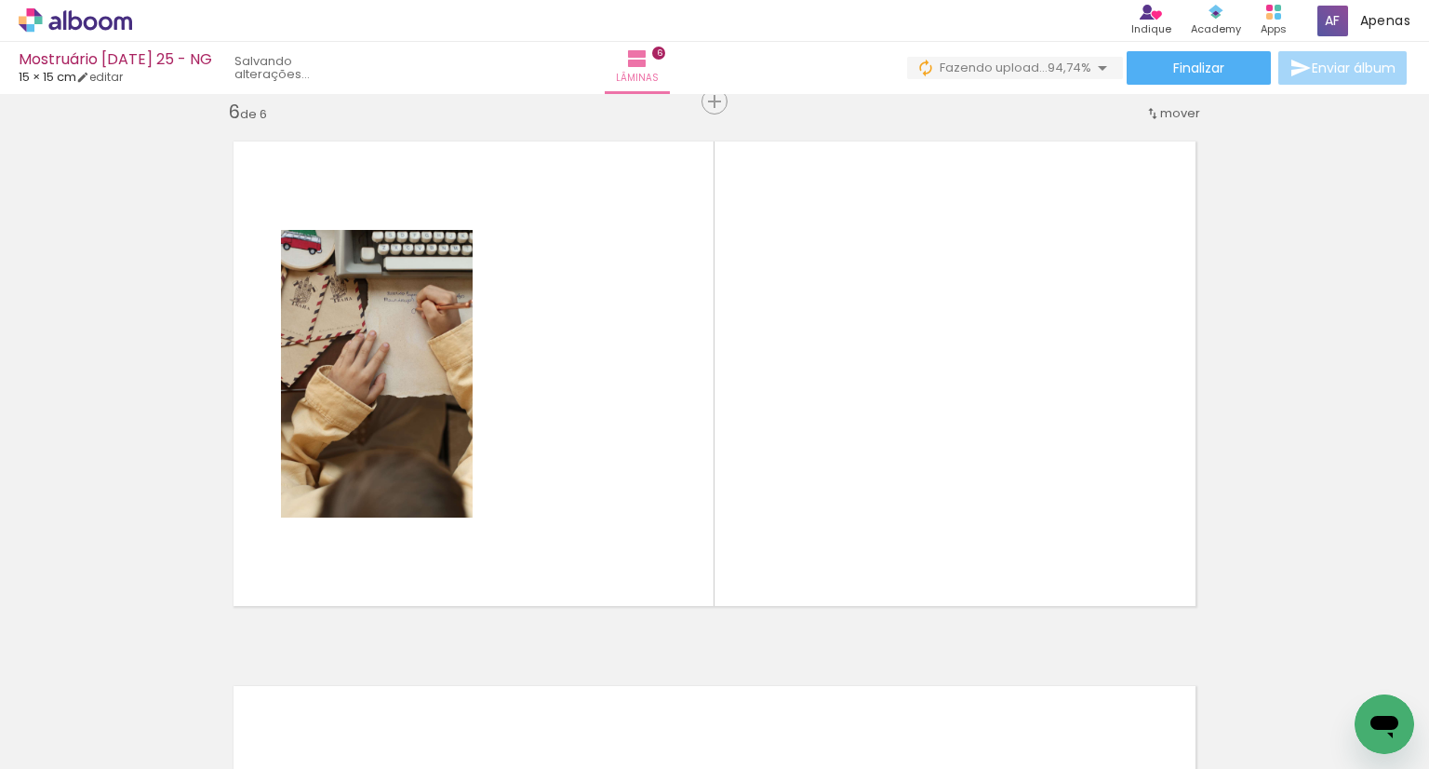
scroll to position [0, 2688]
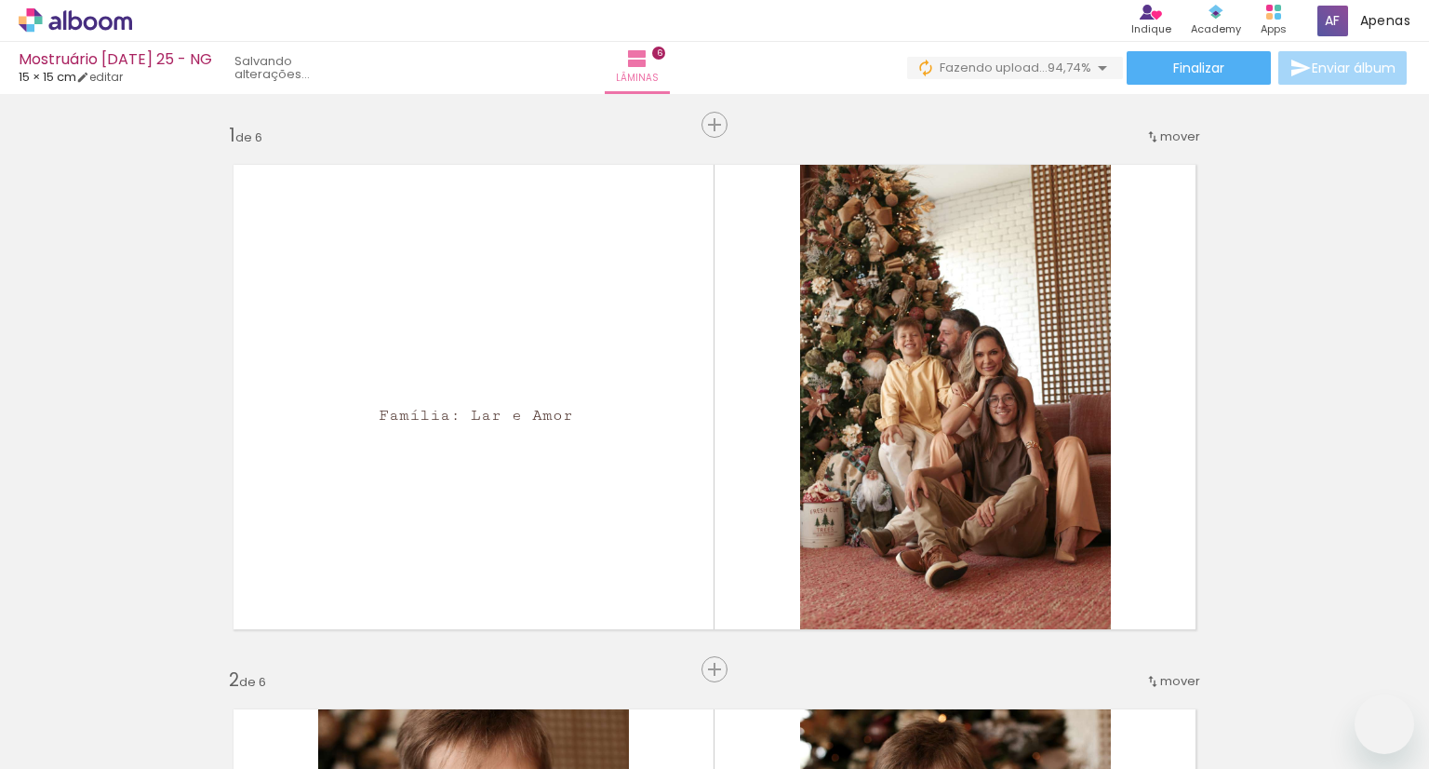
click at [72, 715] on input "Todas as fotos" at bounding box center [52, 712] width 71 height 16
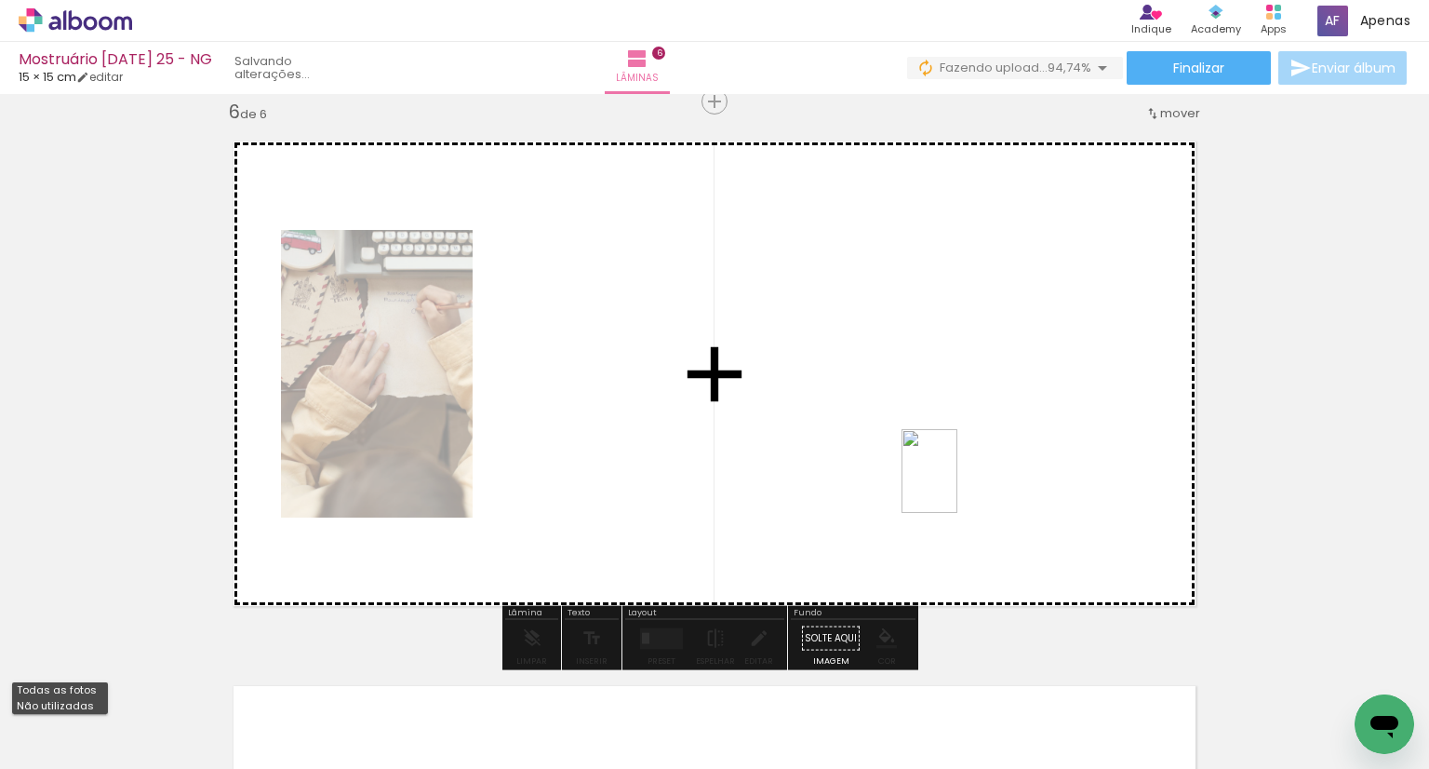
drag, startPoint x: 1344, startPoint y: 707, endPoint x: 957, endPoint y: 485, distance: 445.6
click at [957, 485] on quentale-workspace at bounding box center [714, 384] width 1429 height 769
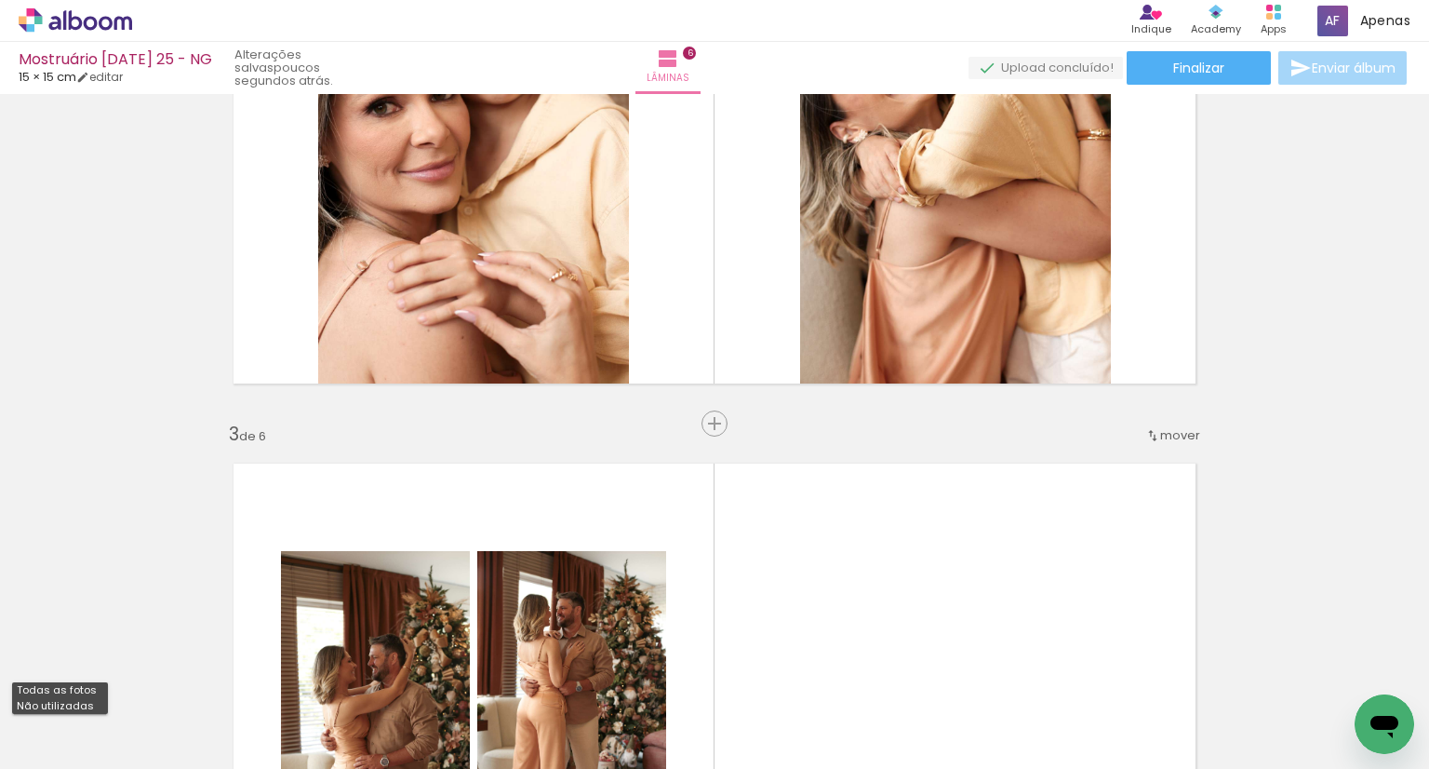
scroll to position [977, 0]
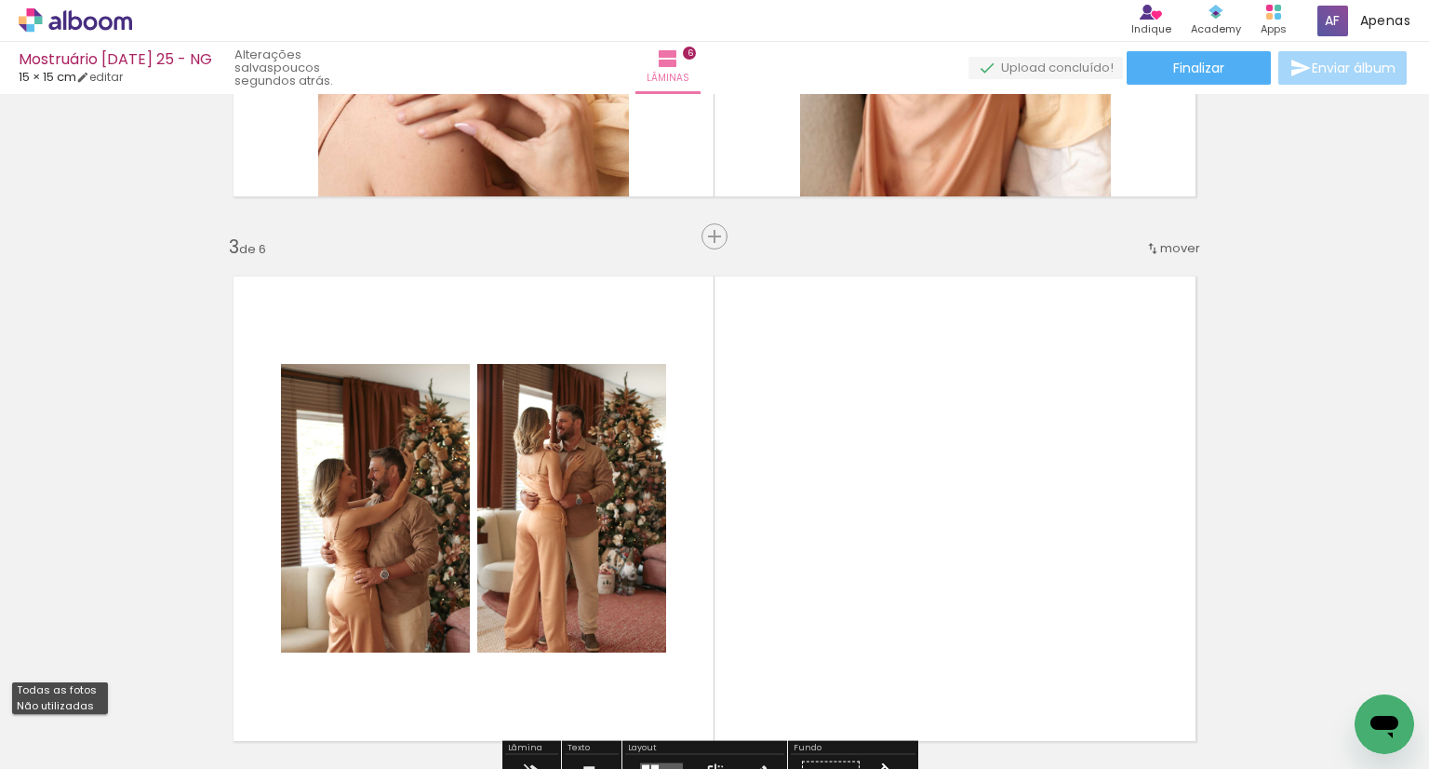
drag, startPoint x: 733, startPoint y: 541, endPoint x: 729, endPoint y: 414, distance: 126.6
click at [729, 414] on quentale-layouter at bounding box center [715, 509] width 996 height 498
drag, startPoint x: 748, startPoint y: 371, endPoint x: 750, endPoint y: 307, distance: 64.2
click at [750, 307] on quentale-layouter at bounding box center [715, 509] width 996 height 498
click at [1182, 246] on span "mover" at bounding box center [1180, 248] width 40 height 18
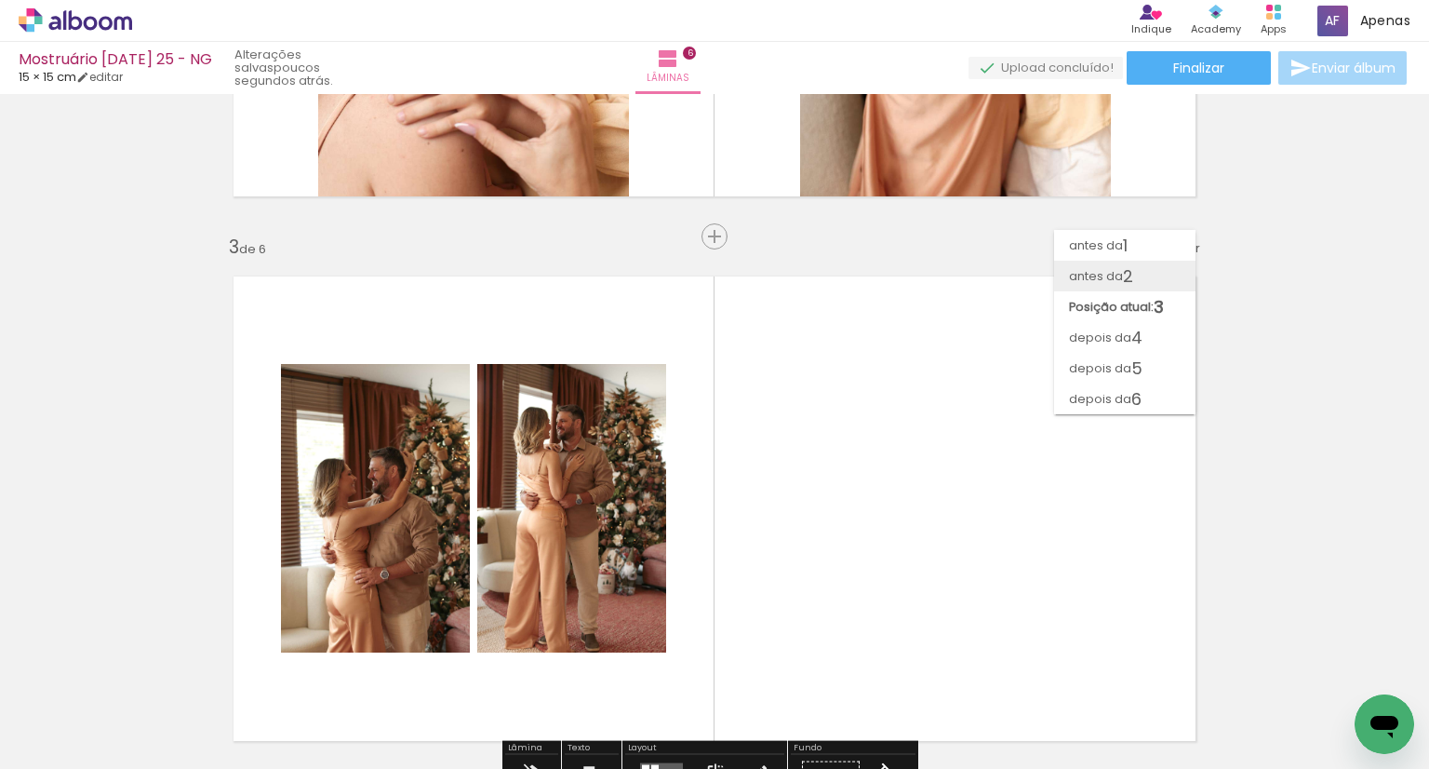
click at [1149, 279] on paper-item "antes da 2" at bounding box center [1124, 276] width 141 height 31
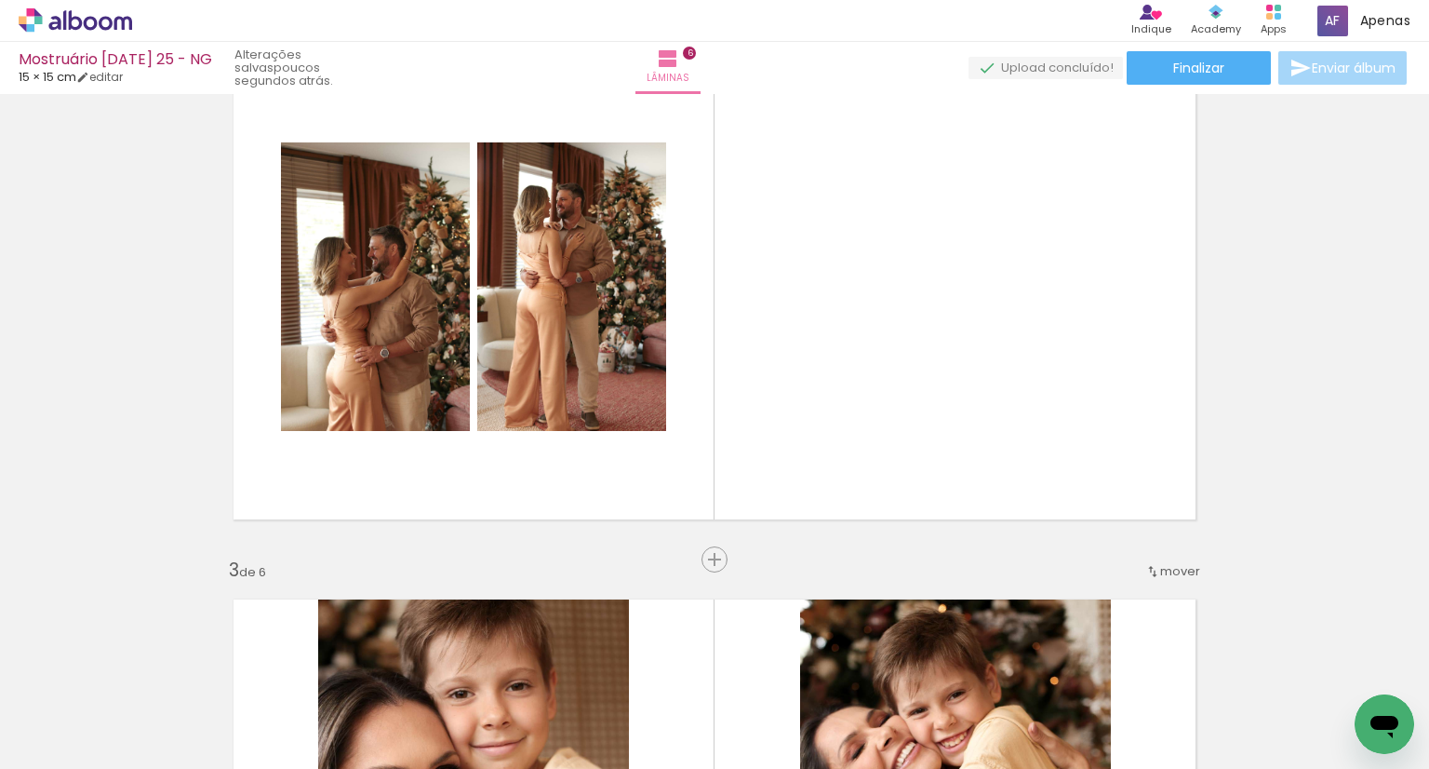
scroll to position [568, 0]
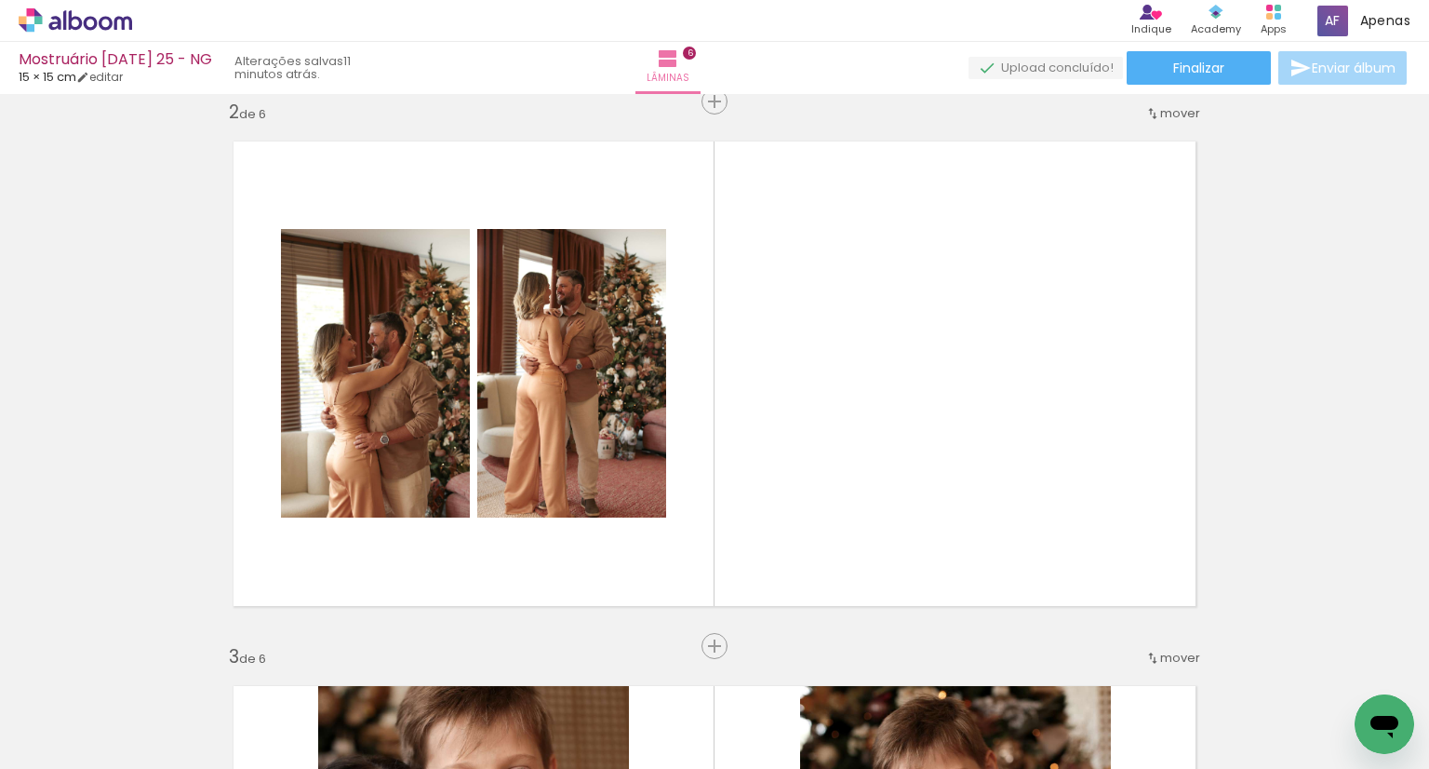
click at [461, 675] on iron-icon at bounding box center [458, 669] width 20 height 20
drag, startPoint x: 510, startPoint y: 729, endPoint x: 707, endPoint y: 715, distance: 197.7
click at [0, 0] on slot at bounding box center [0, 0] width 0 height 0
click at [48, 742] on span "Adicionar Fotos" at bounding box center [66, 743] width 56 height 20
click at [0, 0] on input "file" at bounding box center [0, 0] width 0 height 0
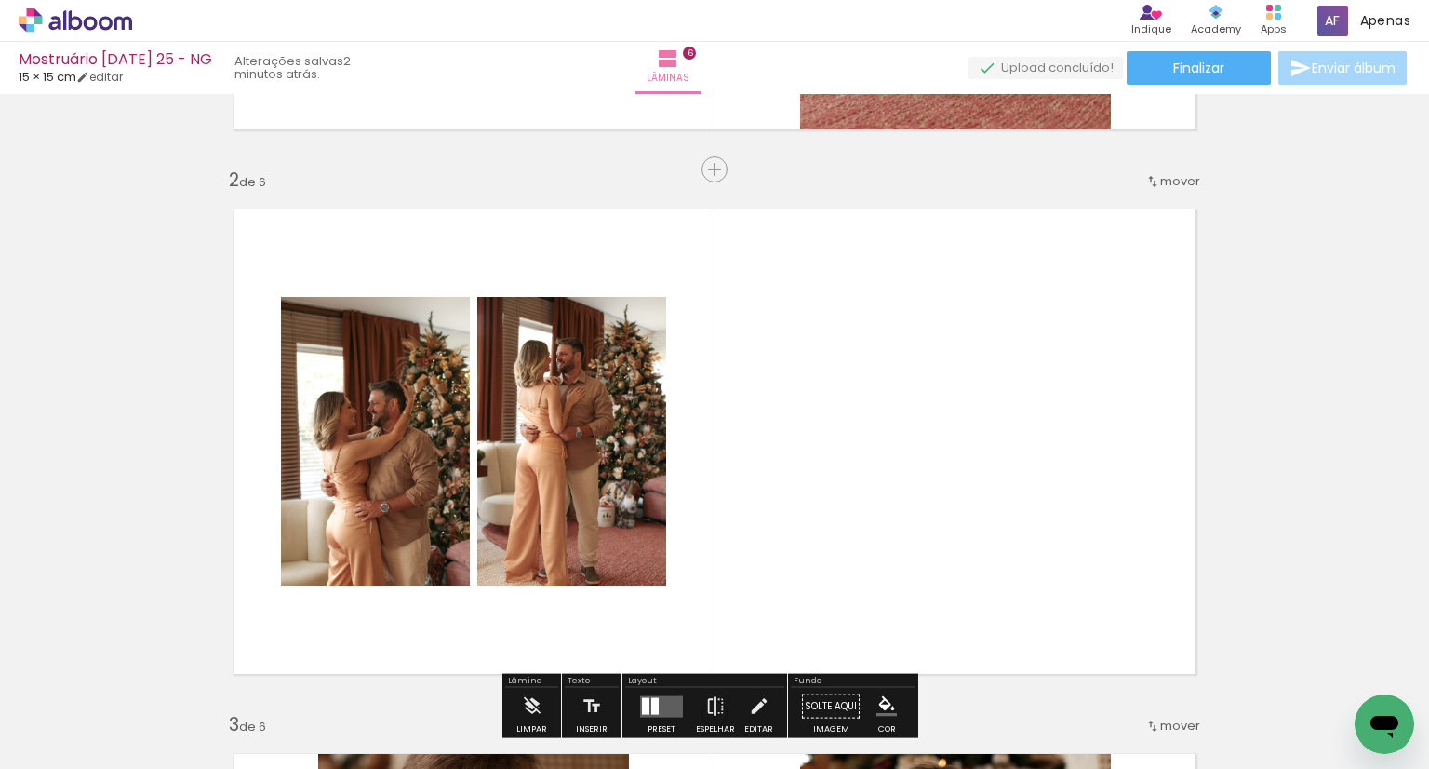
scroll to position [475, 0]
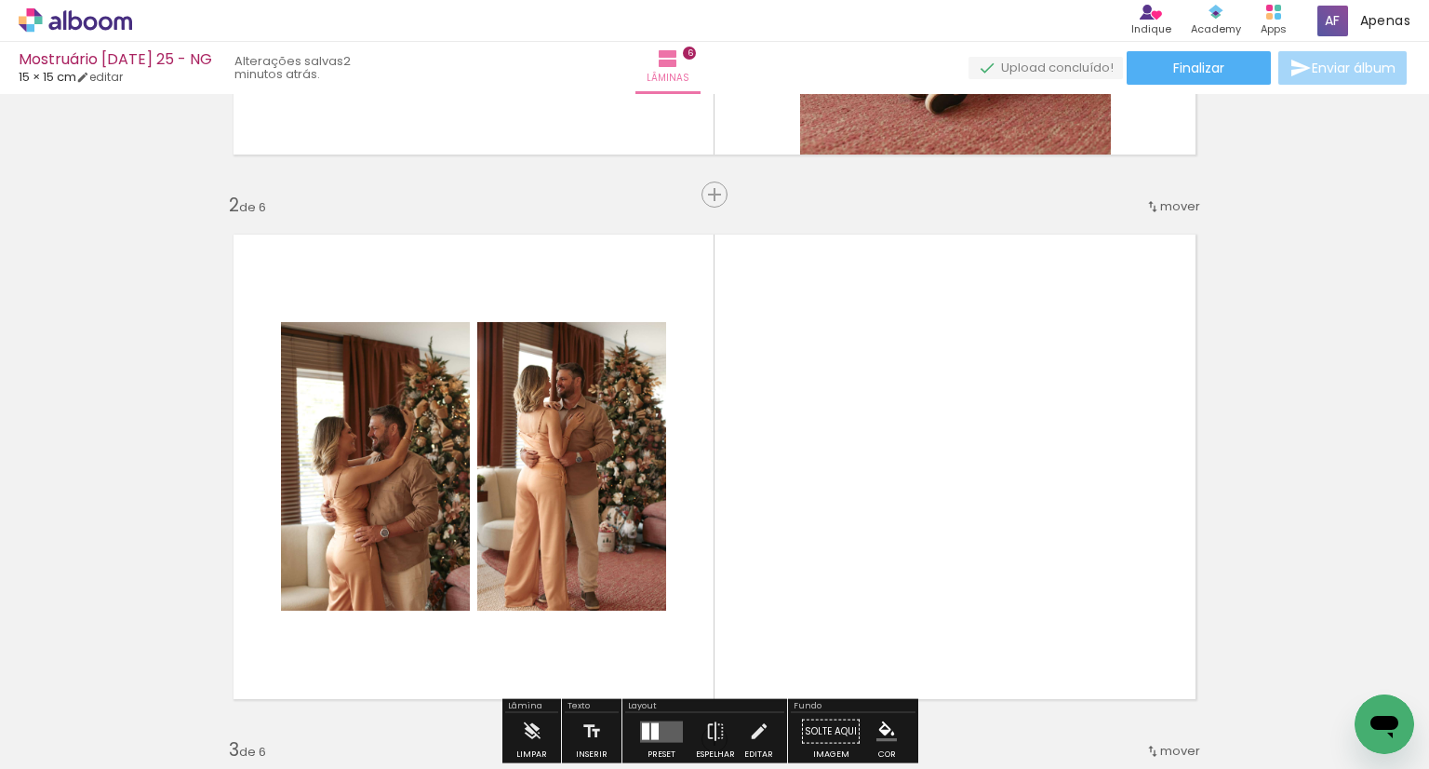
click at [92, 735] on span "Adicionar Fotos" at bounding box center [66, 743] width 56 height 20
click at [0, 0] on input "file" at bounding box center [0, 0] width 0 height 0
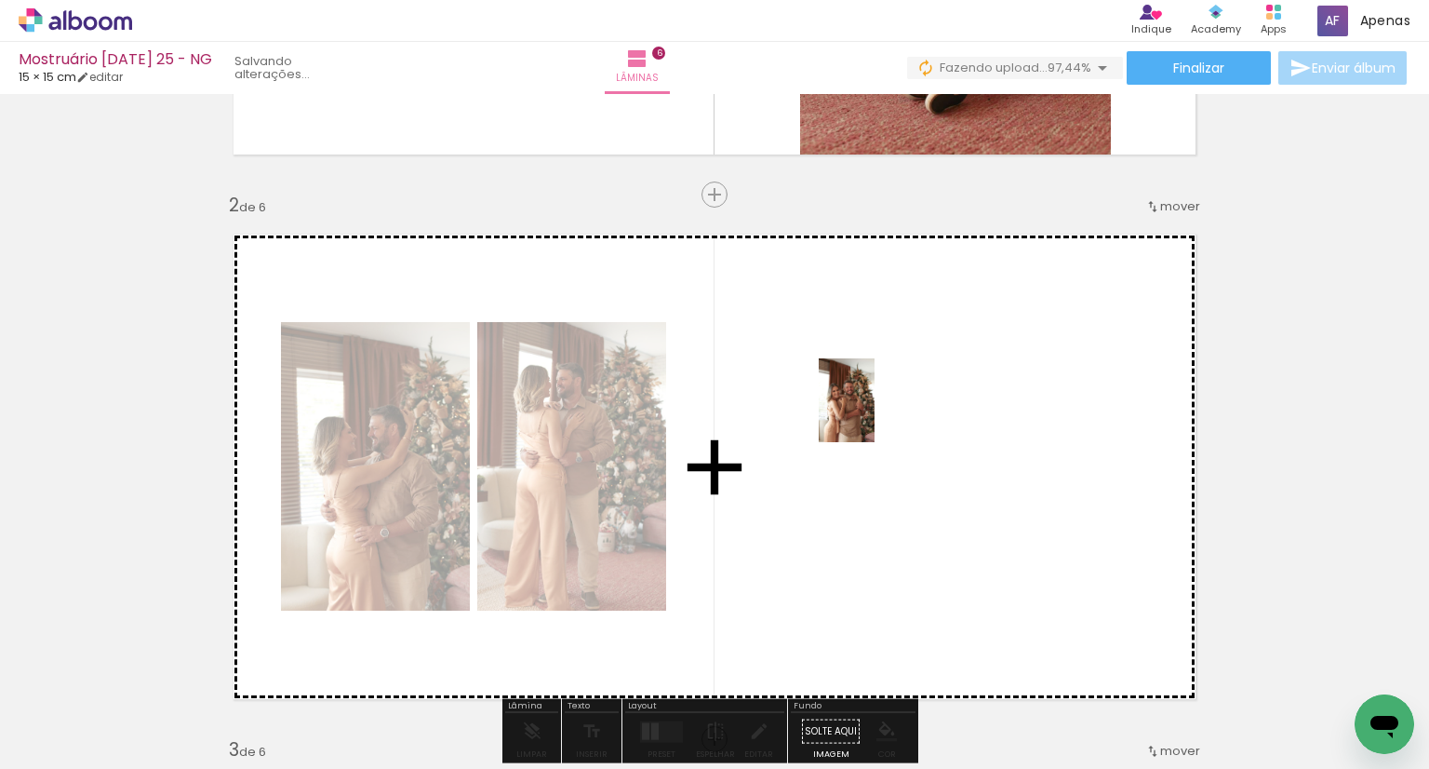
drag, startPoint x: 1344, startPoint y: 698, endPoint x: 875, endPoint y: 414, distance: 548.9
click at [875, 414] on quentale-workspace at bounding box center [714, 384] width 1429 height 769
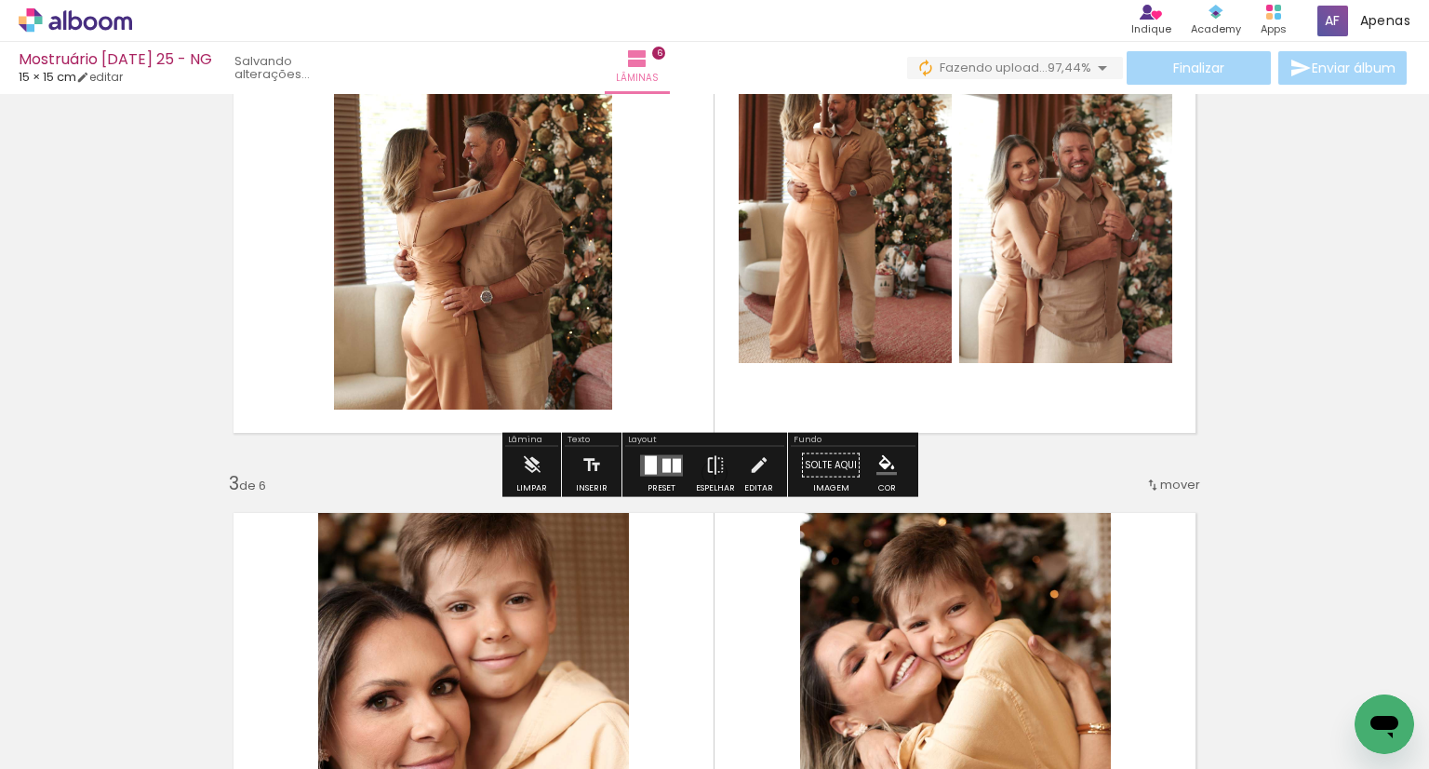
scroll to position [847, 0]
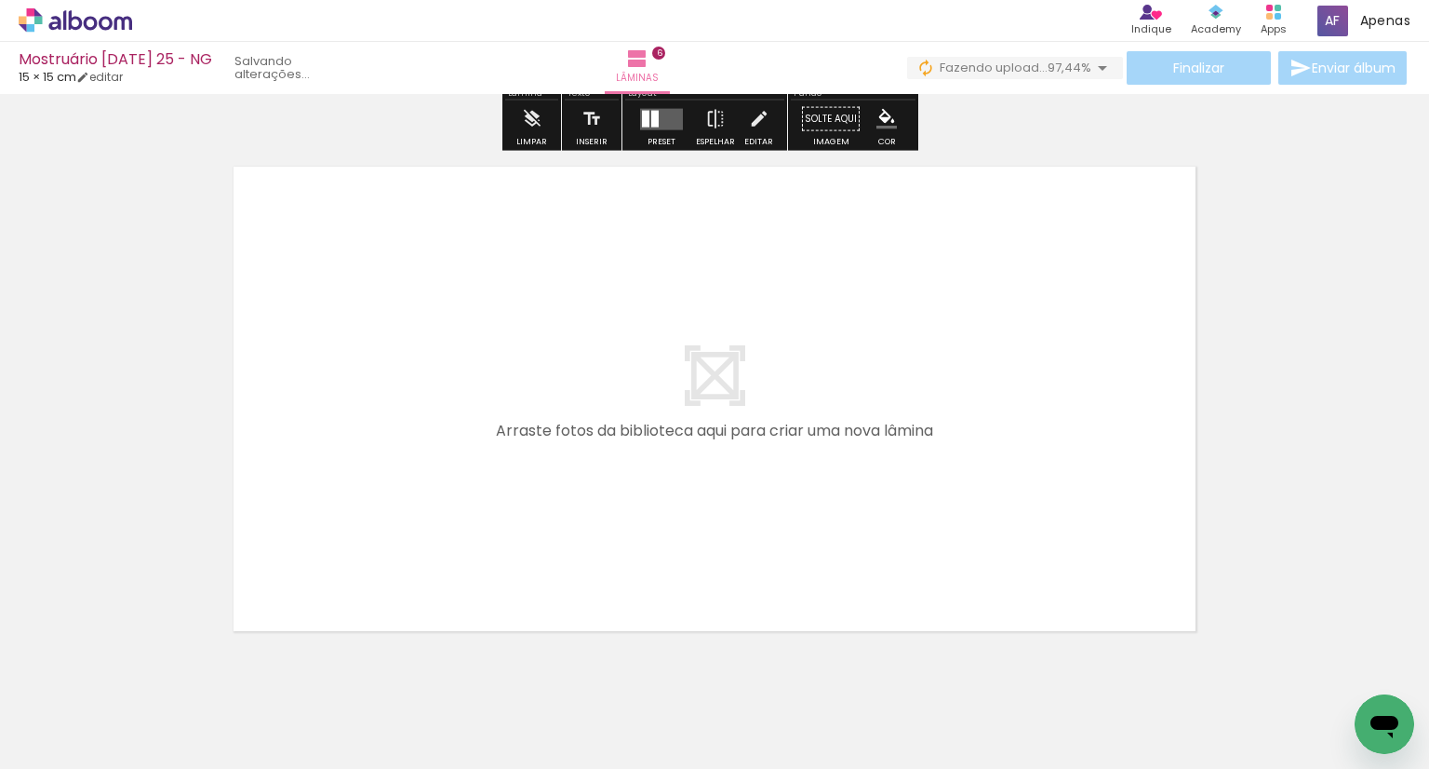
scroll to position [3266, 0]
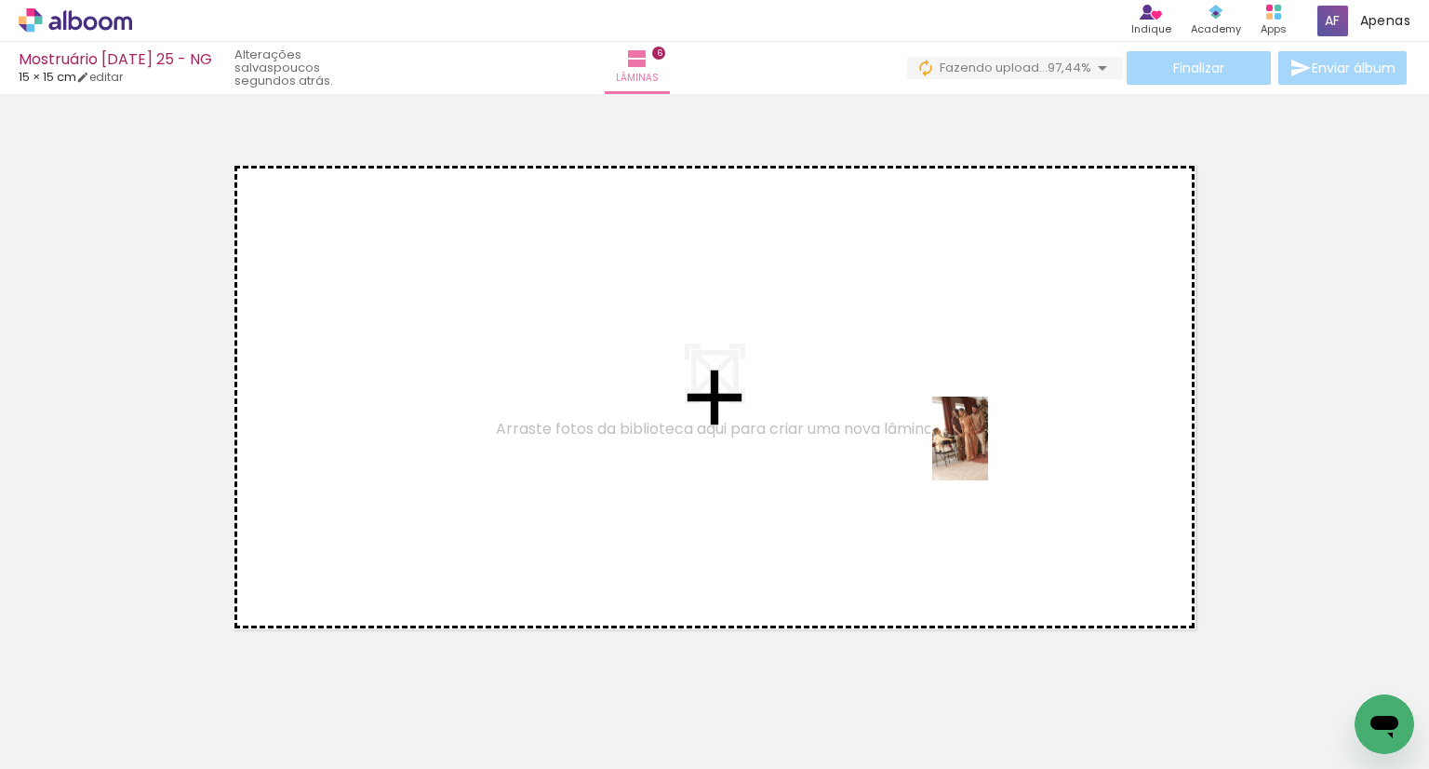
drag, startPoint x: 1250, startPoint y: 719, endPoint x: 988, endPoint y: 452, distance: 373.7
click at [988, 452] on quentale-workspace at bounding box center [714, 384] width 1429 height 769
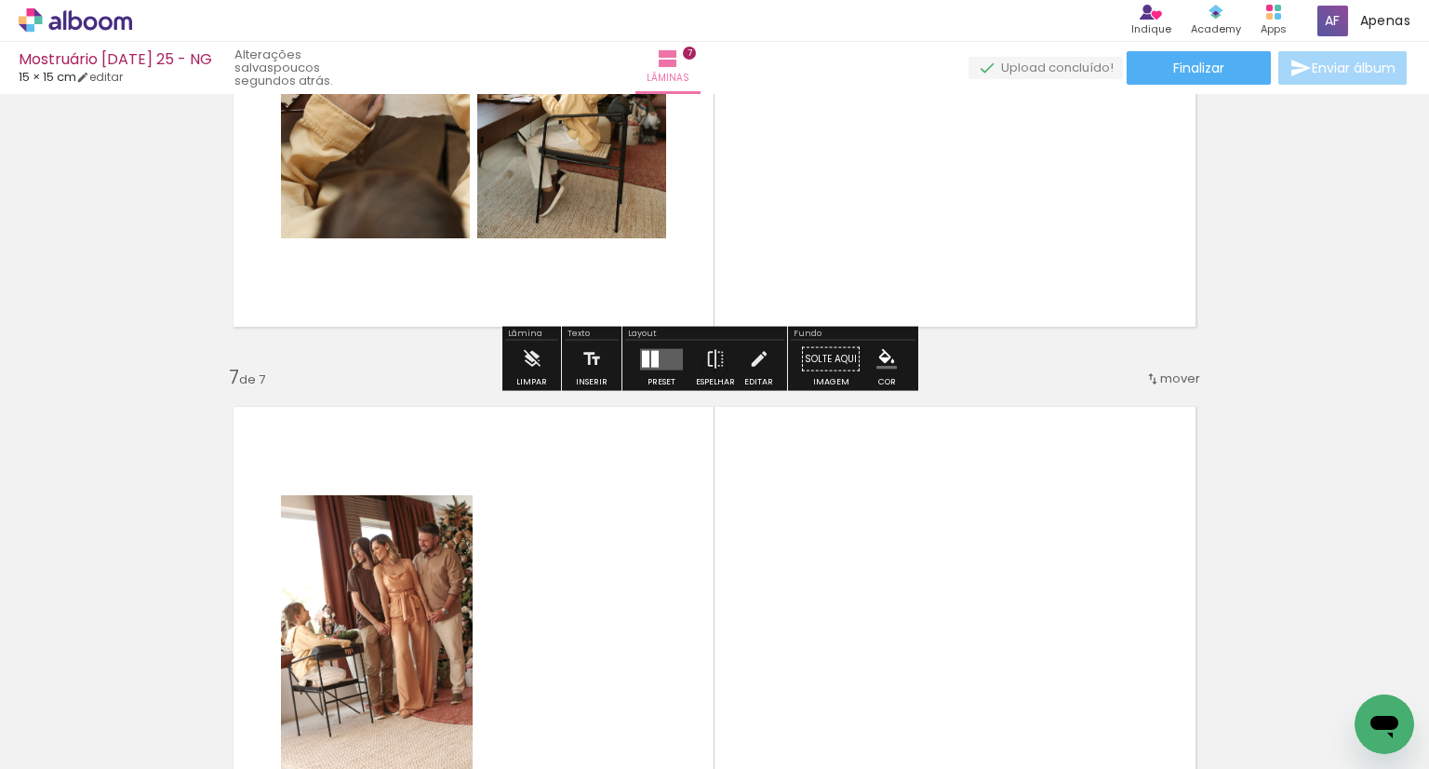
scroll to position [3104, 0]
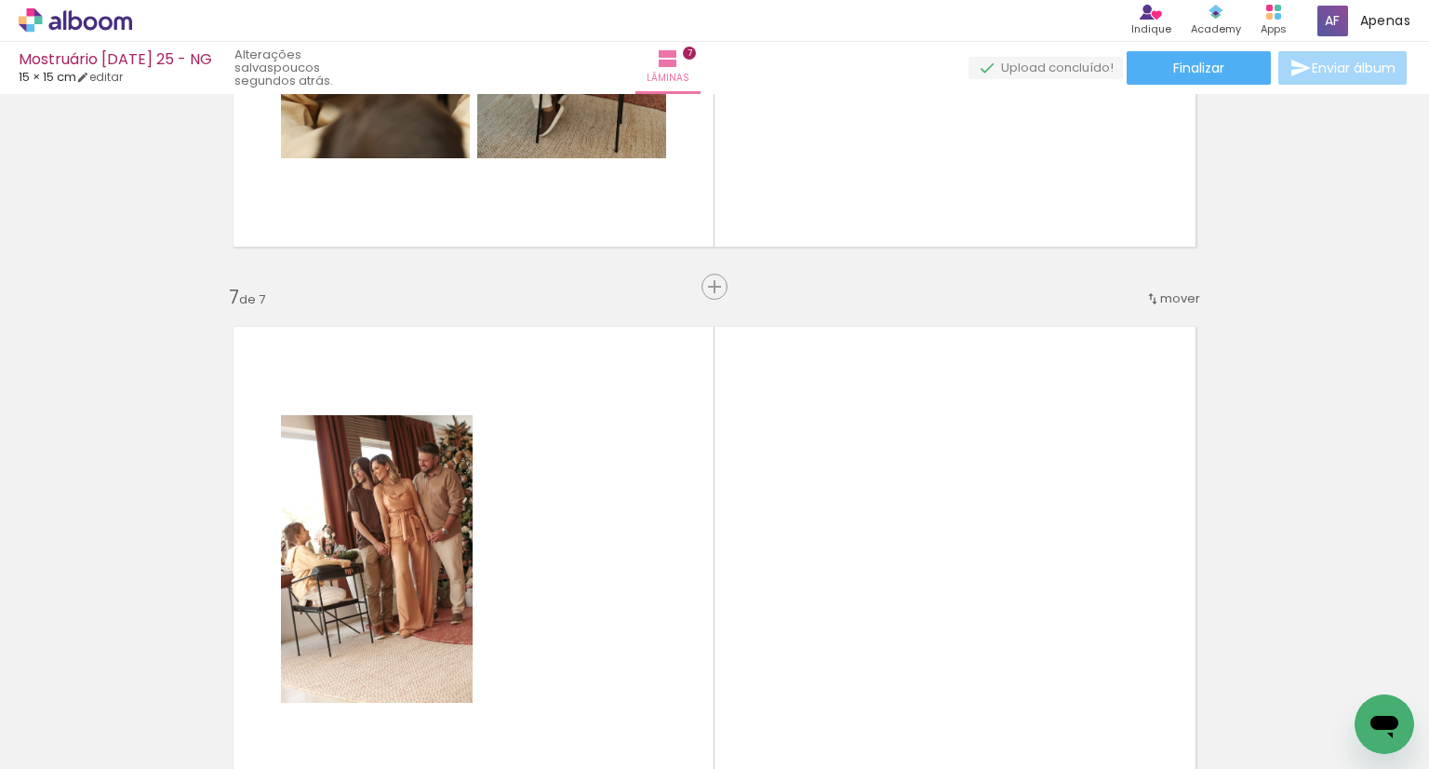
click at [1169, 295] on span "mover" at bounding box center [1180, 298] width 40 height 18
click at [1129, 368] on span "3" at bounding box center [1128, 356] width 10 height 31
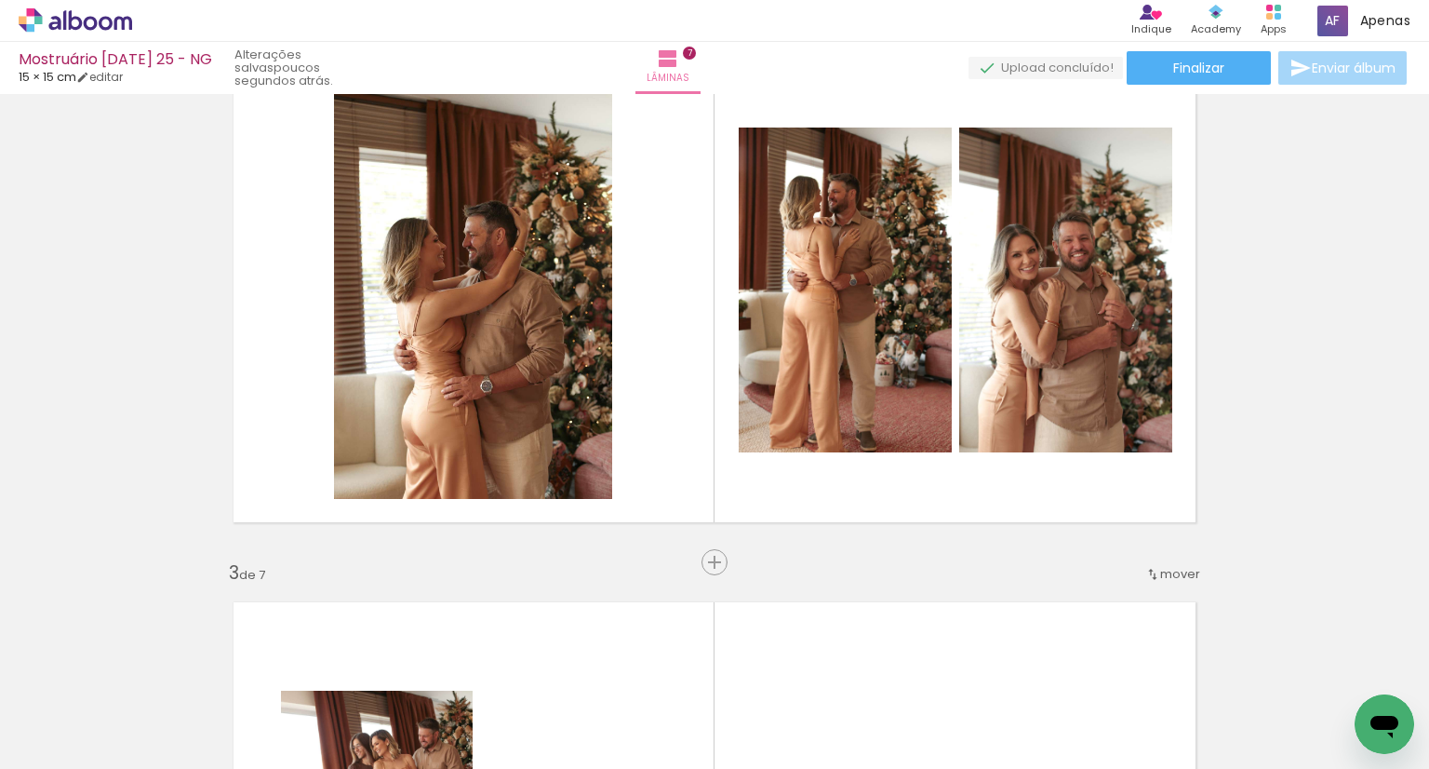
scroll to position [834, 0]
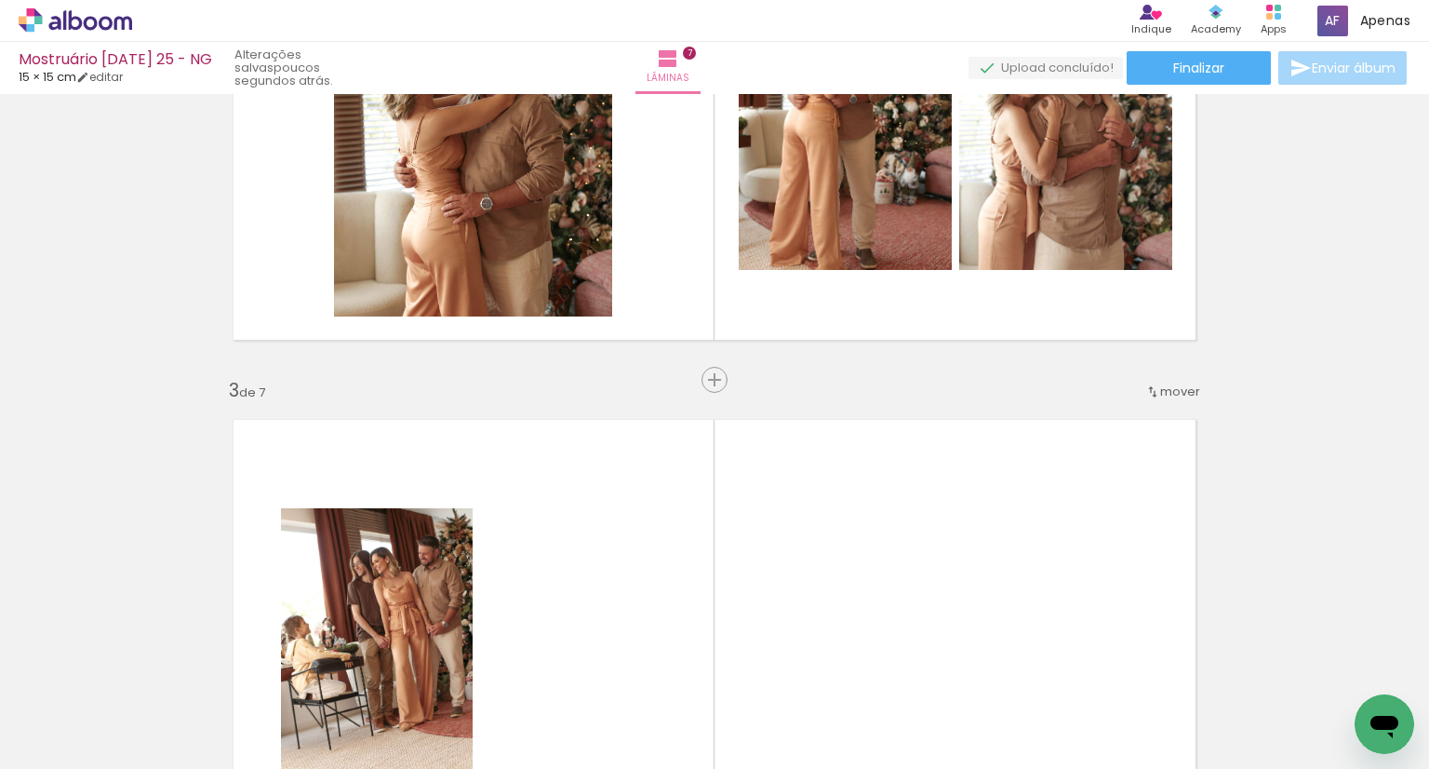
click at [1160, 395] on span "mover" at bounding box center [1180, 391] width 40 height 18
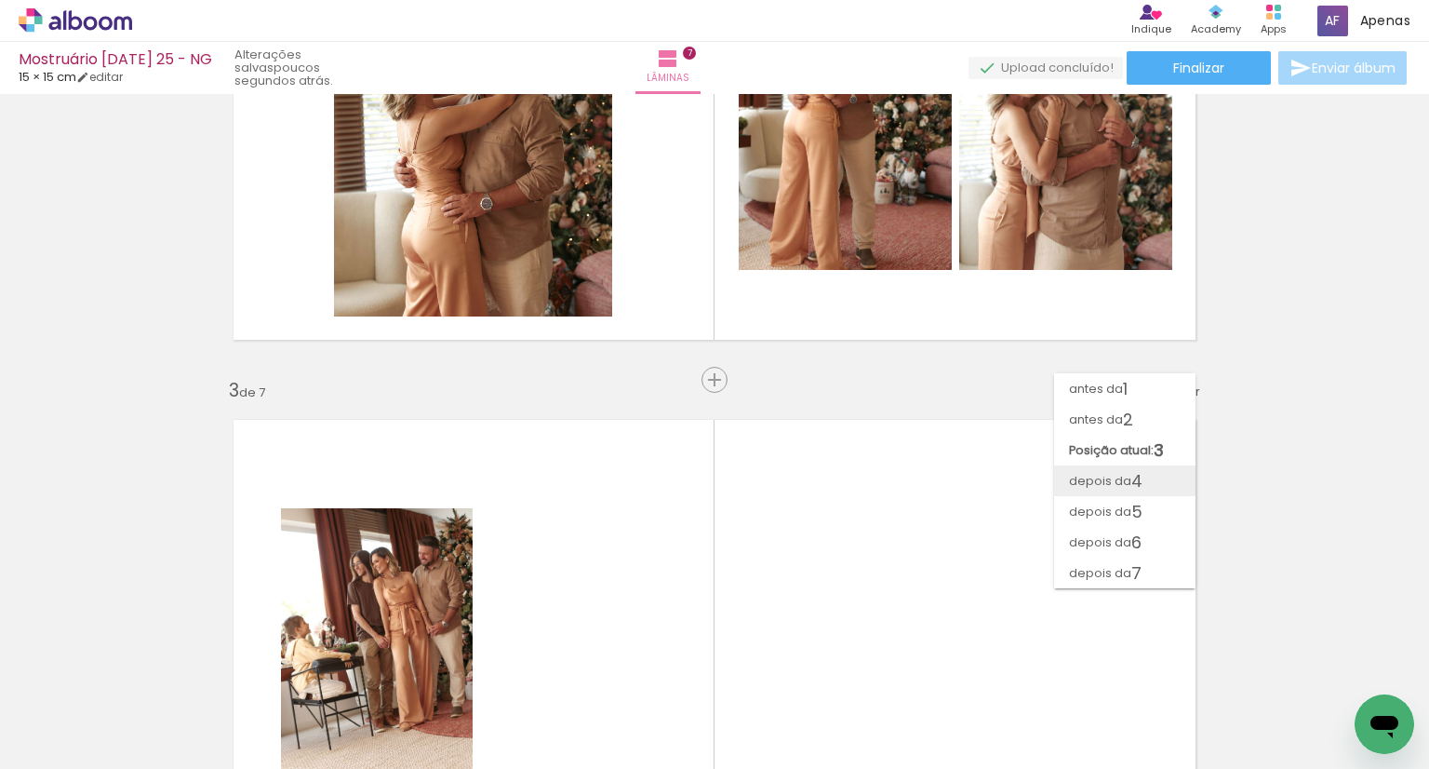
click at [1138, 477] on span "4" at bounding box center [1136, 480] width 11 height 31
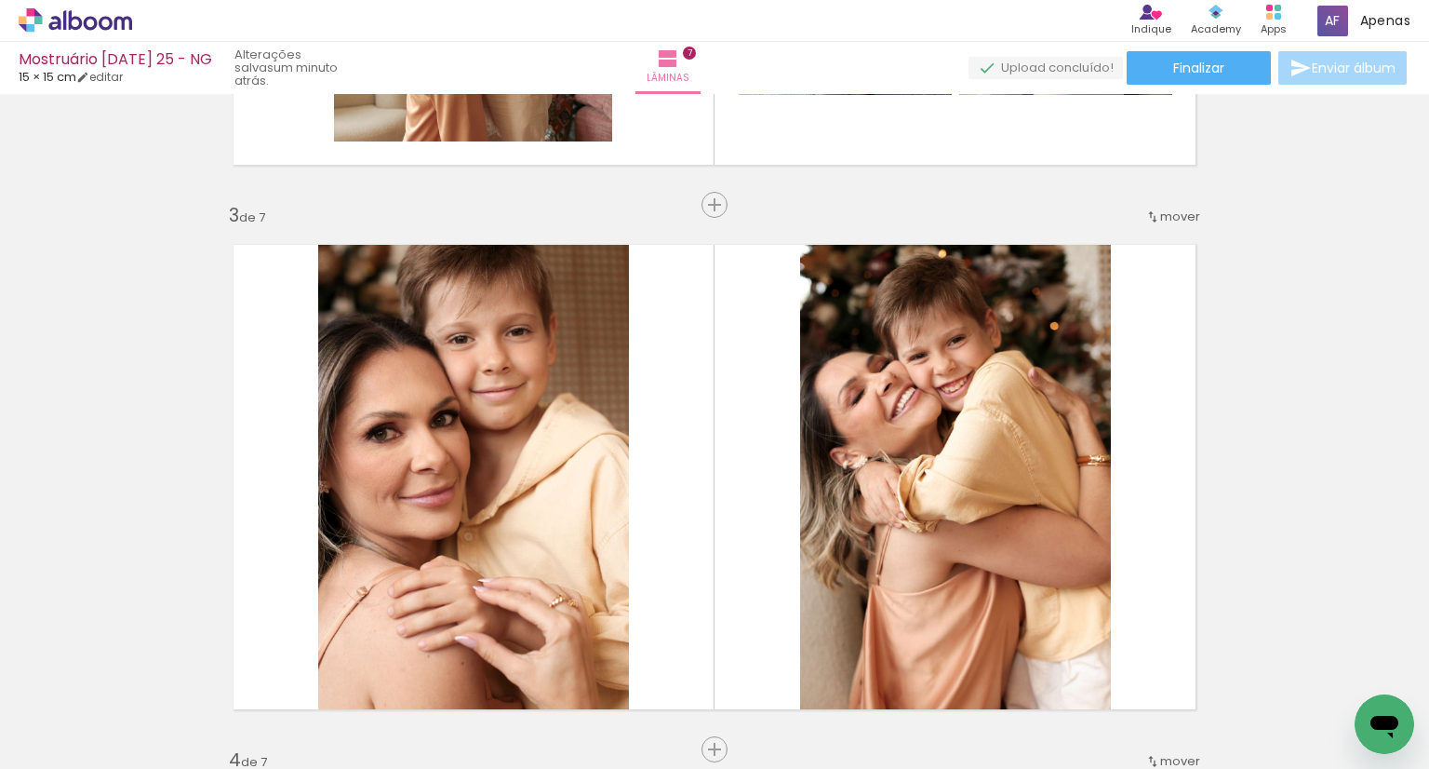
scroll to position [1005, 0]
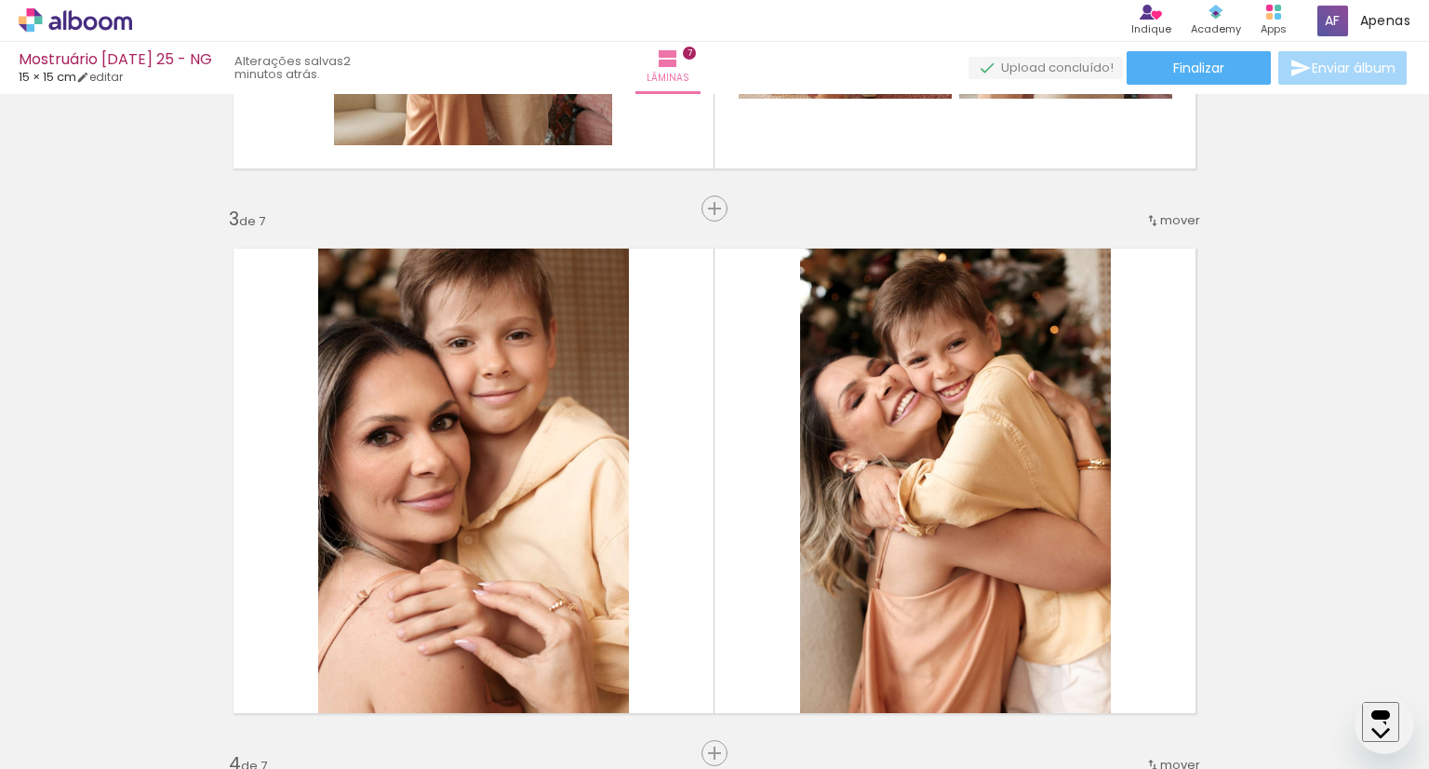
scroll to position [7908, 0]
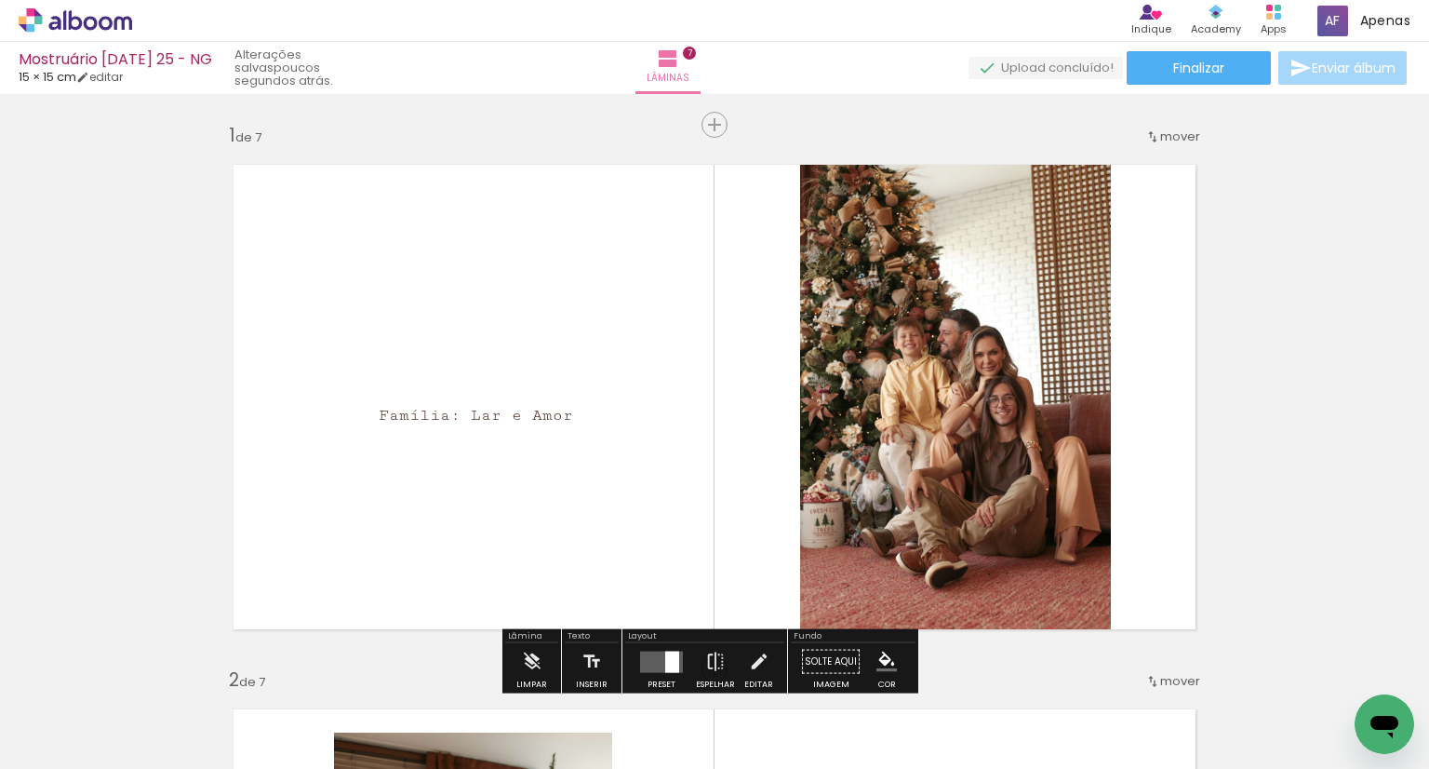
scroll to position [93, 0]
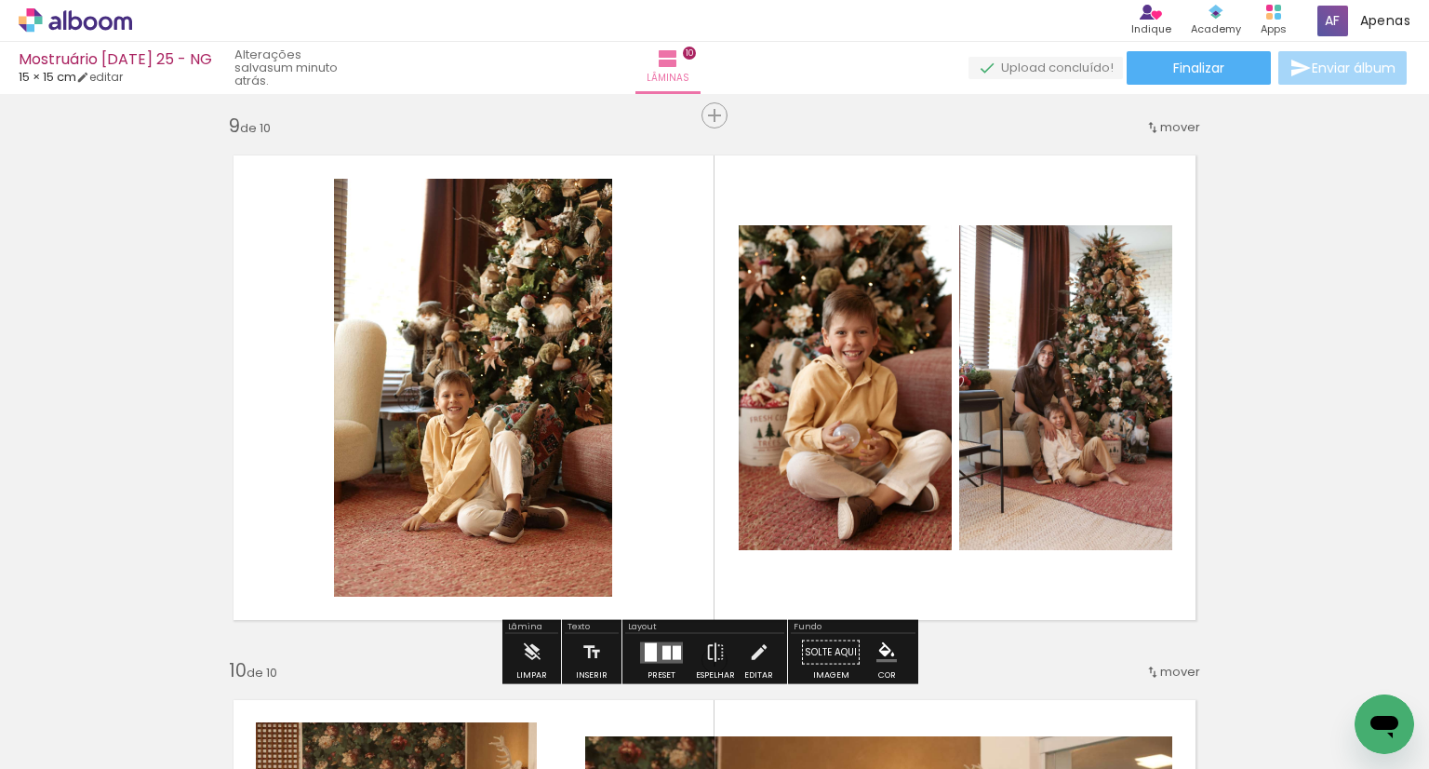
scroll to position [0, 1479]
